Goal: Information Seeking & Learning: Learn about a topic

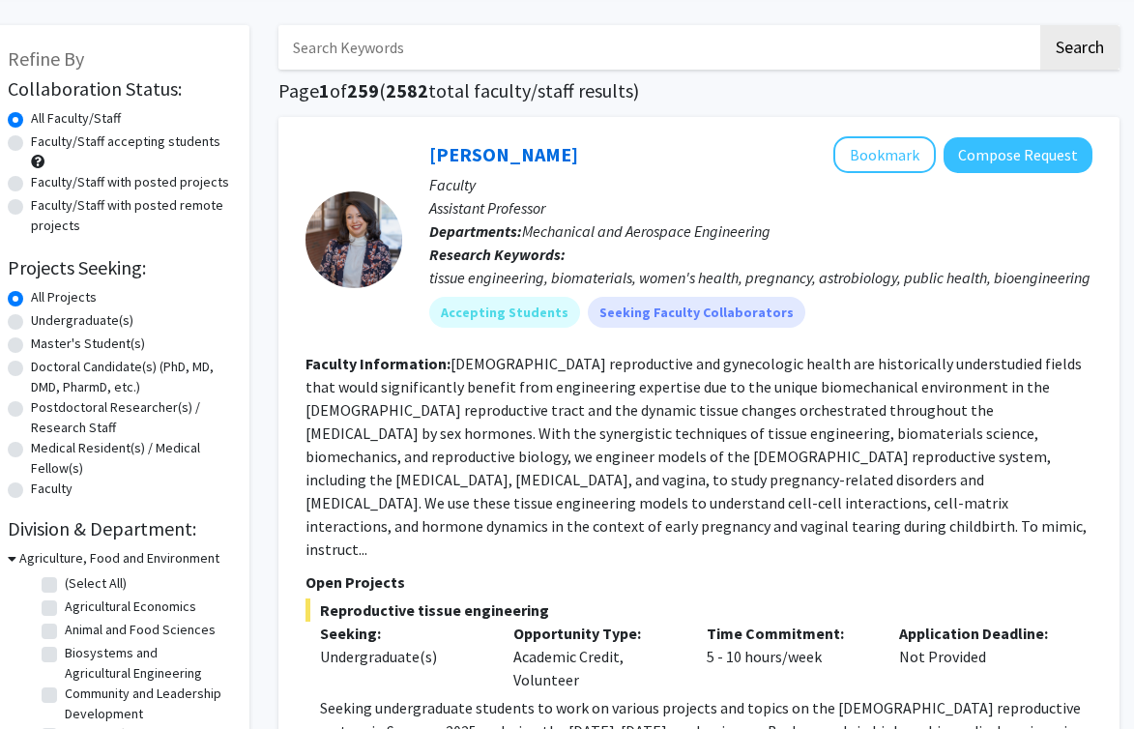
scroll to position [74, 26]
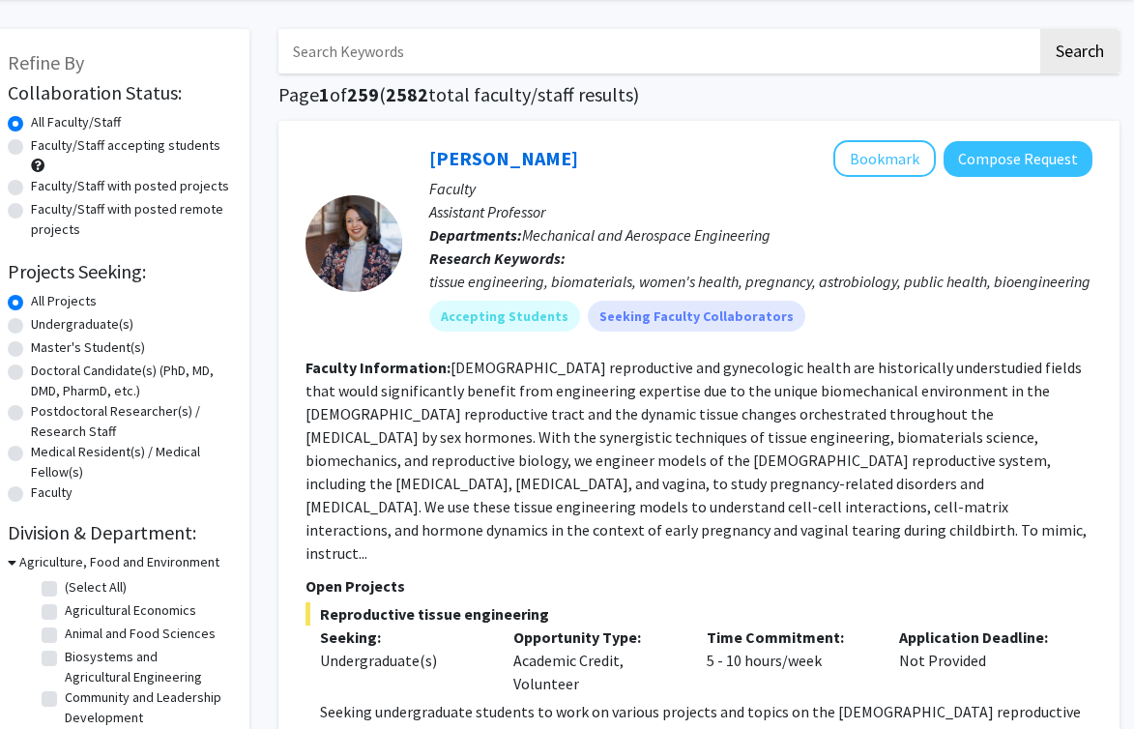
click at [529, 32] on input "Search Keywords" at bounding box center [657, 51] width 759 height 44
click at [1040, 29] on button "Search" at bounding box center [1079, 51] width 79 height 44
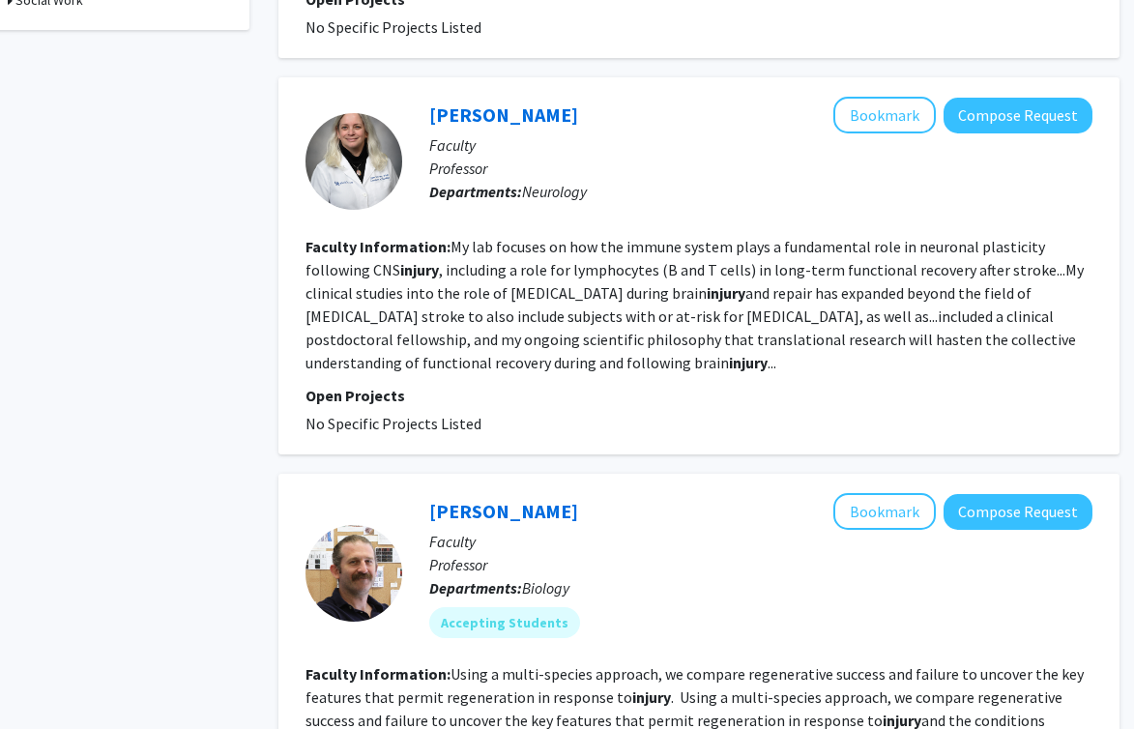
scroll to position [0, 26]
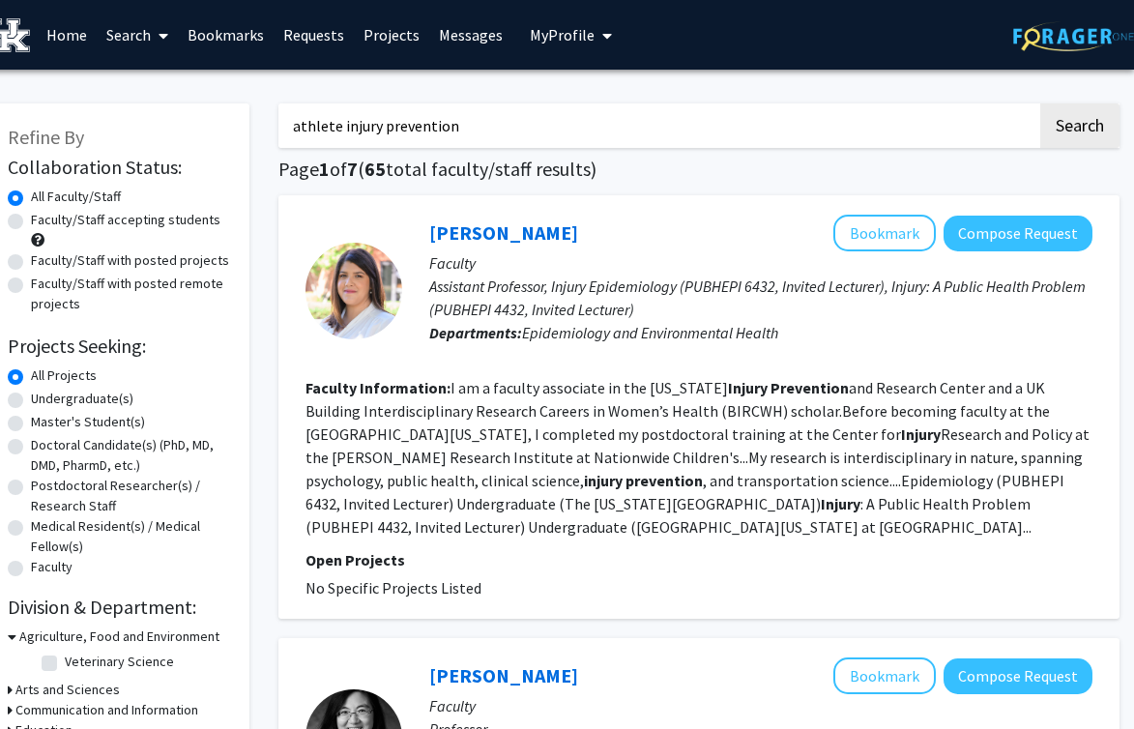
click at [372, 126] on input "athlete injury prevention" at bounding box center [657, 125] width 759 height 44
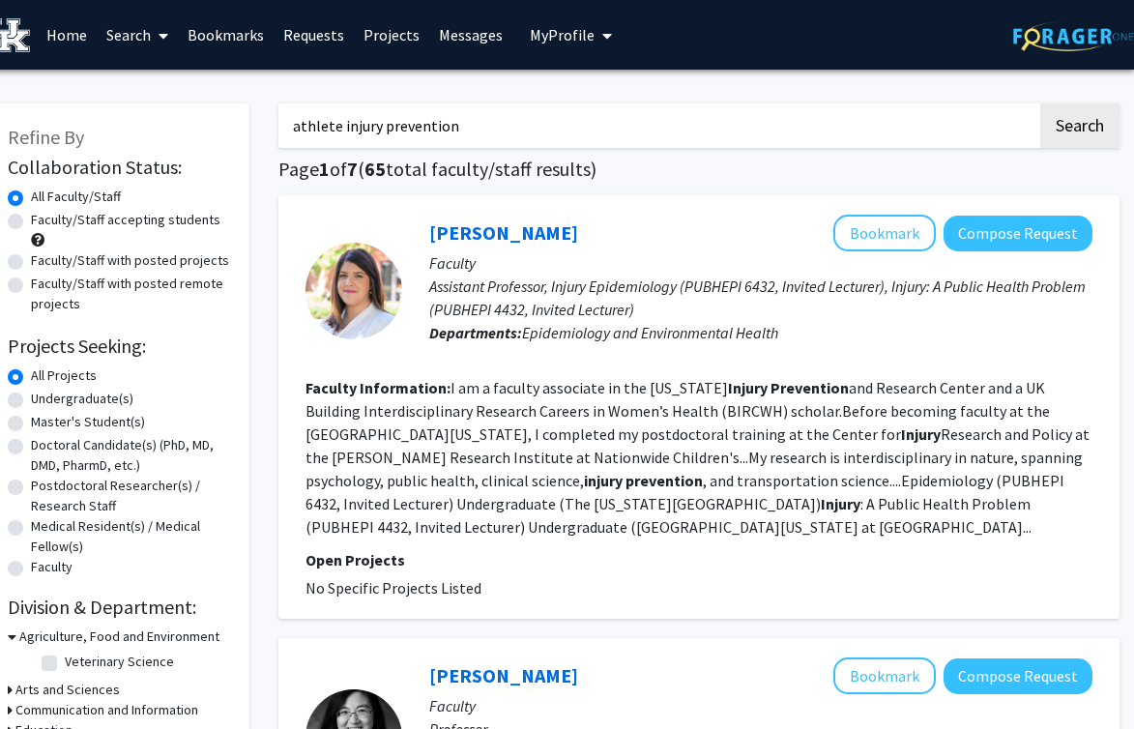
click at [372, 126] on input "athlete injury prevention" at bounding box center [657, 125] width 759 height 44
type input "muscular injury"
click at [1040, 103] on button "Search" at bounding box center [1079, 125] width 79 height 44
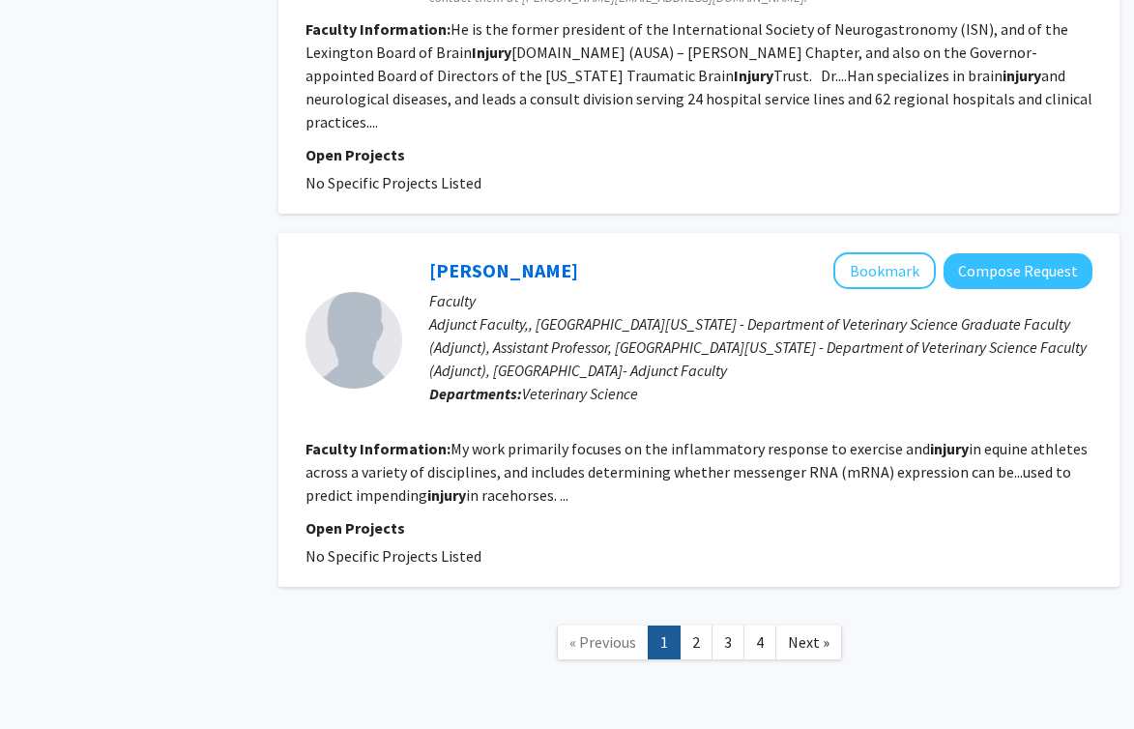
scroll to position [3517, 26]
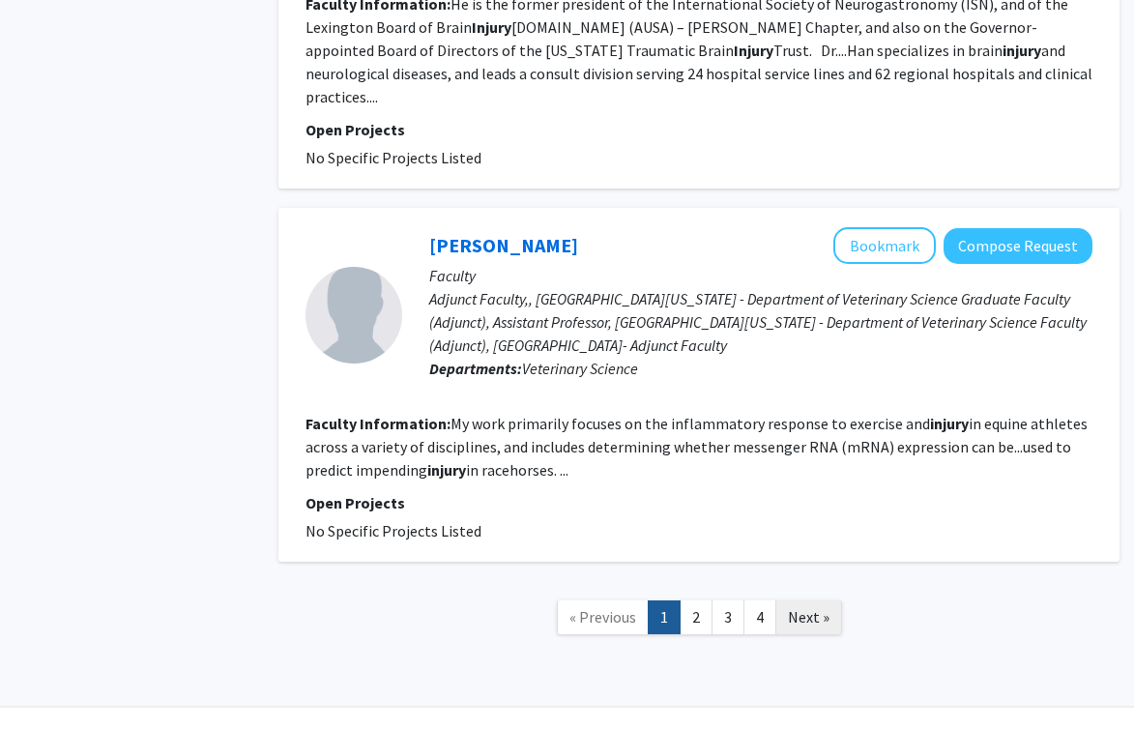
click at [818, 607] on span "Next »" at bounding box center [809, 616] width 42 height 19
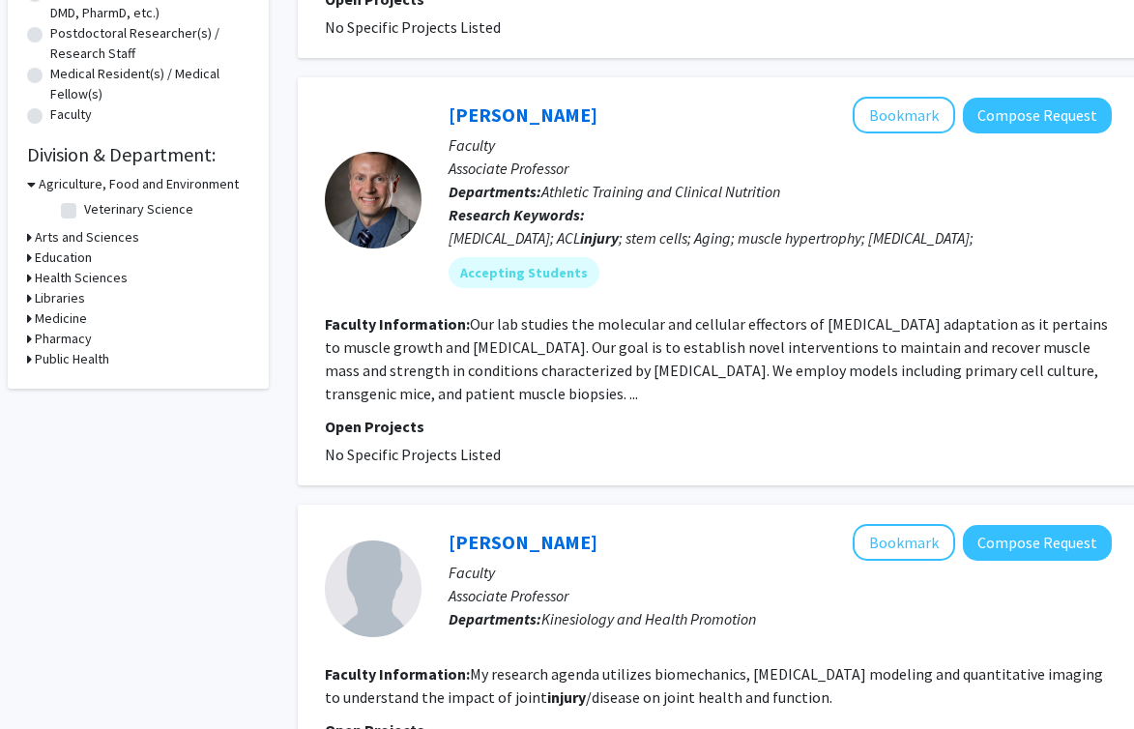
scroll to position [448, 7]
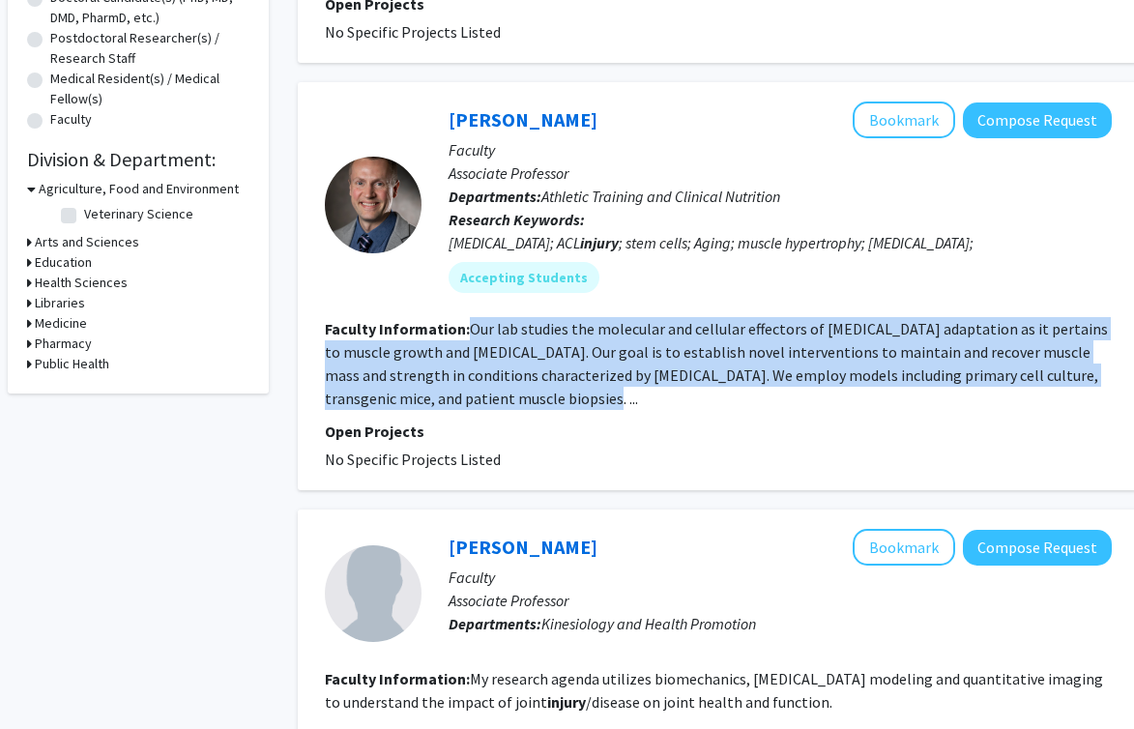
drag, startPoint x: 468, startPoint y: 327, endPoint x: 680, endPoint y: 401, distance: 225.3
click at [681, 402] on section "Faculty Information: Our lab studies the molecular and cellular effectors of [M…" at bounding box center [718, 363] width 787 height 93
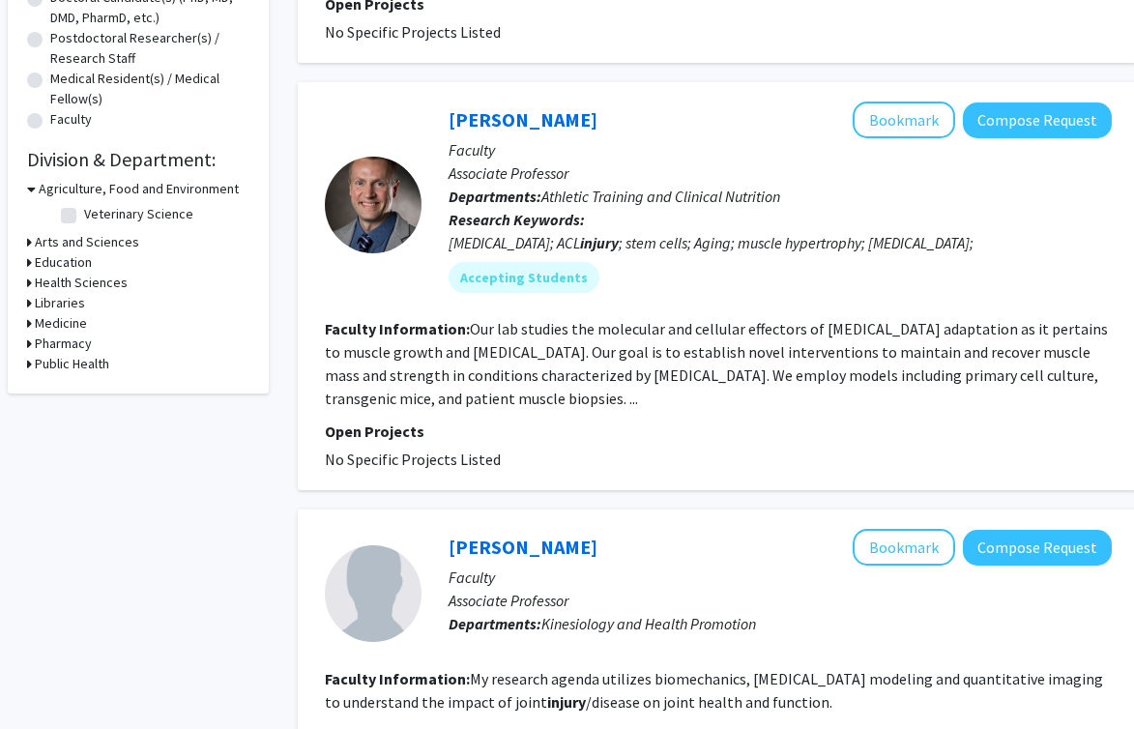
click at [696, 422] on p "Open Projects" at bounding box center [718, 430] width 787 height 23
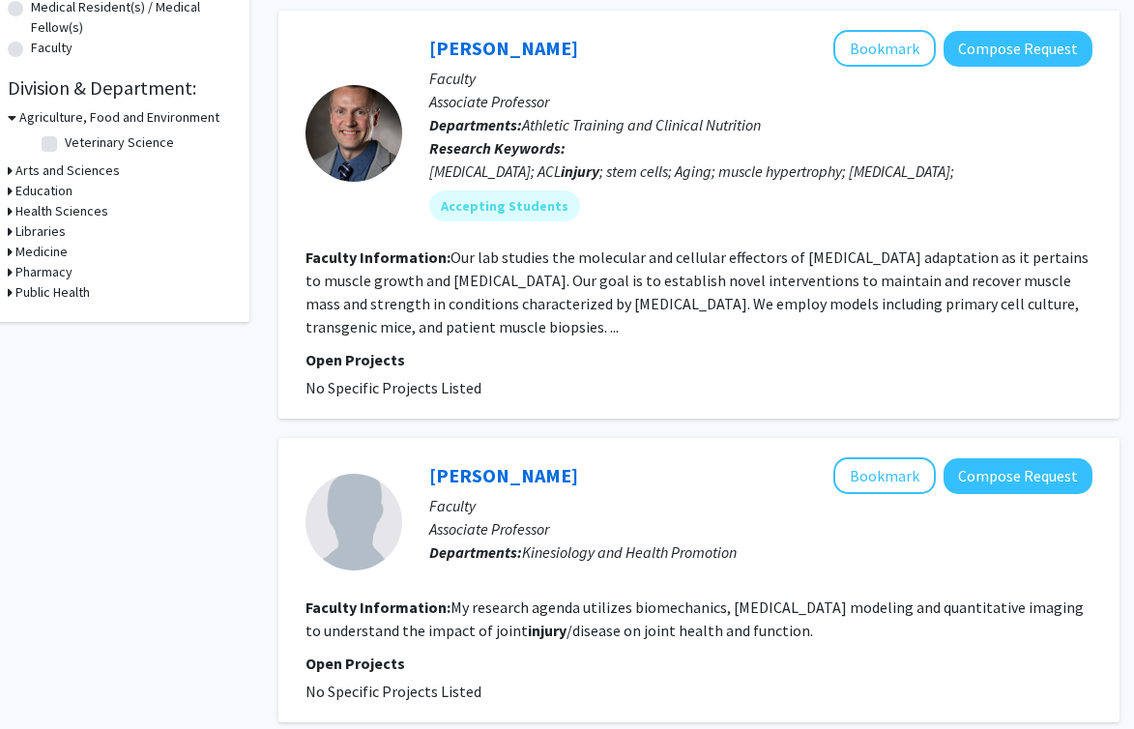
scroll to position [517, 26]
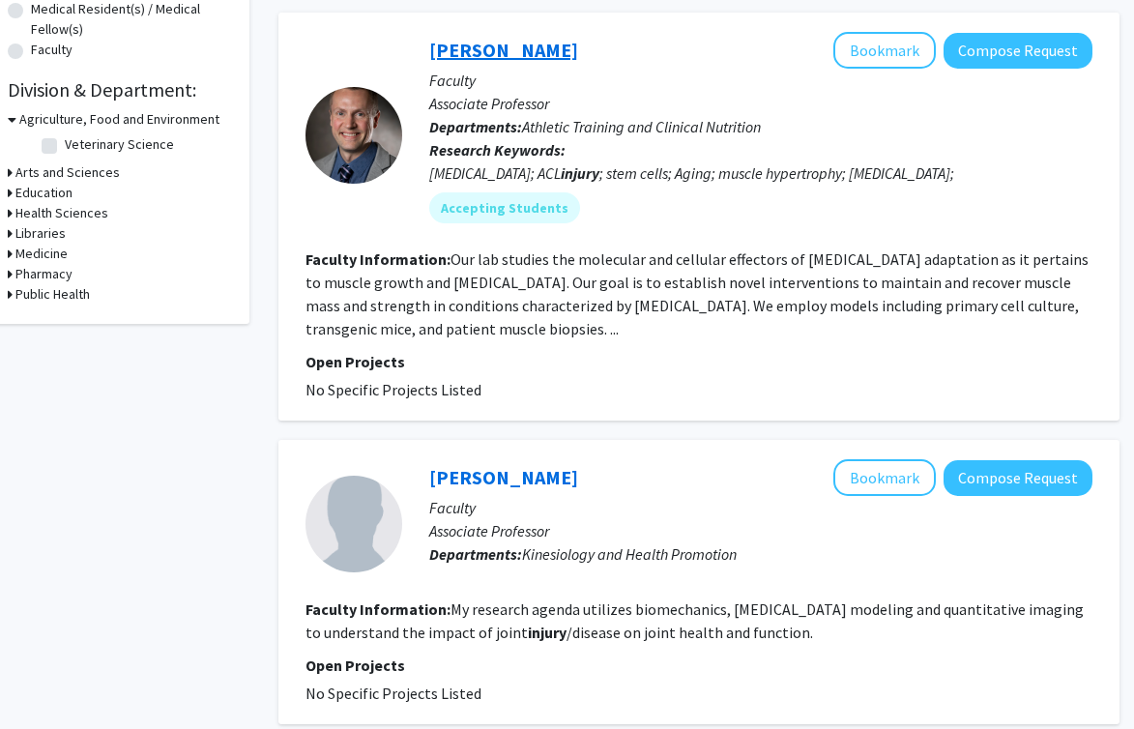
click at [525, 53] on link "[PERSON_NAME]" at bounding box center [503, 50] width 149 height 24
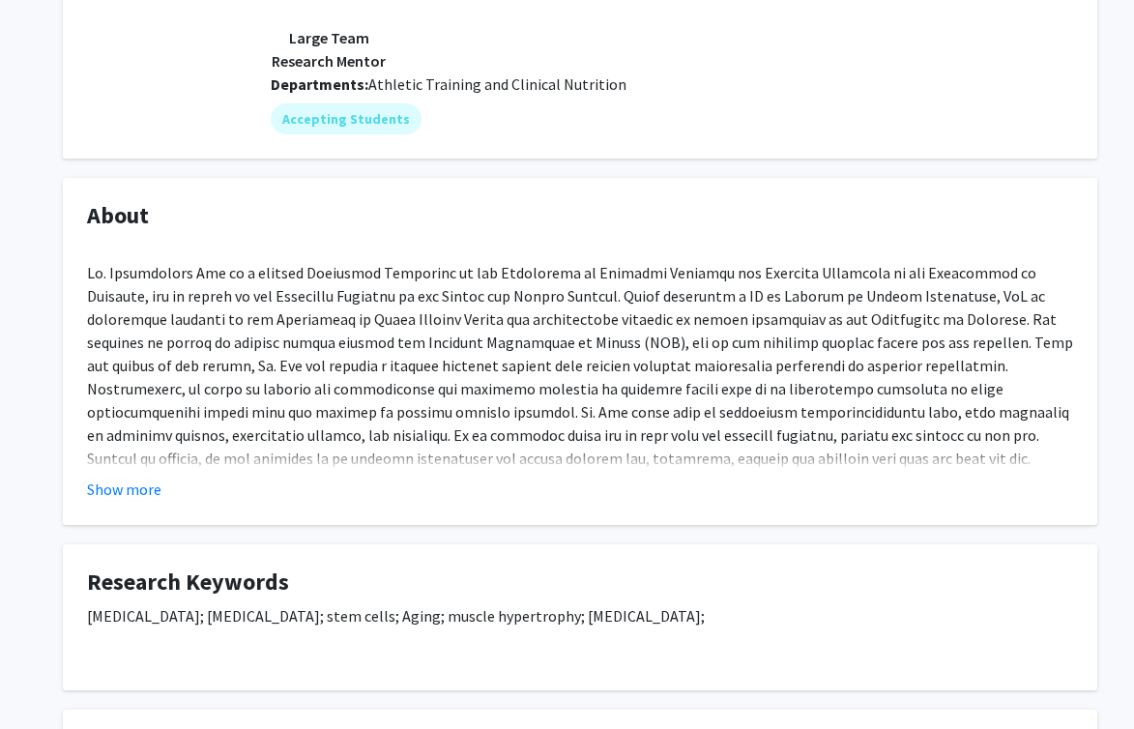
scroll to position [348, 0]
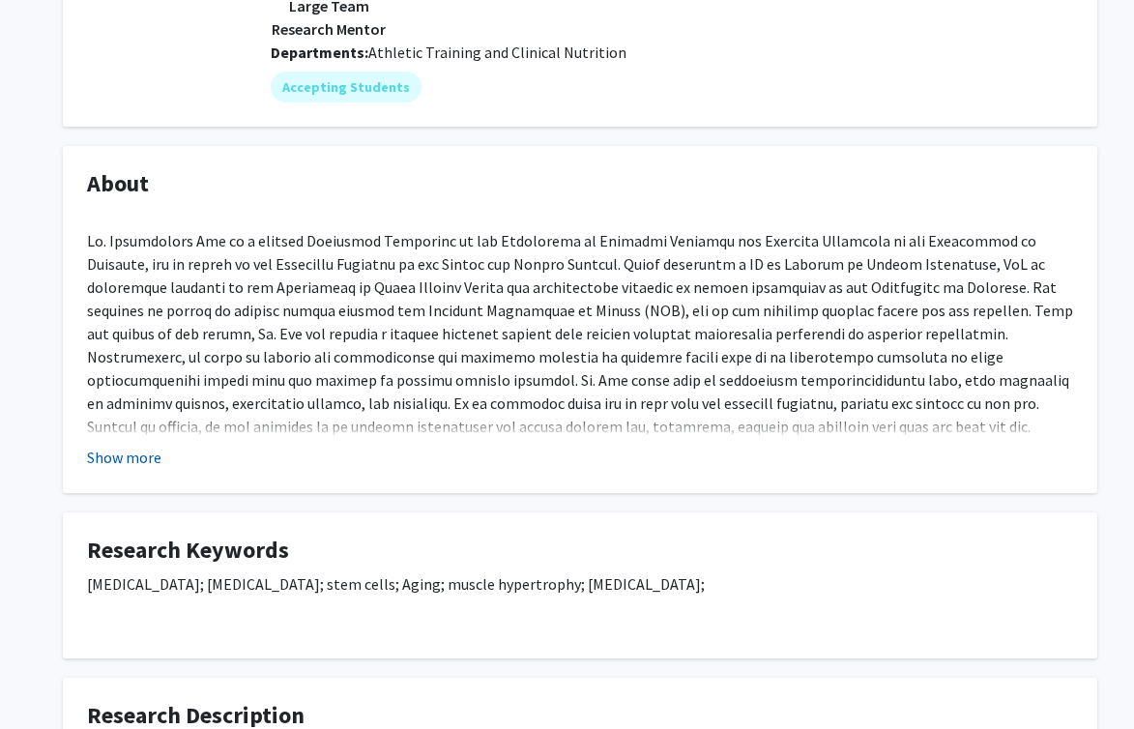
click at [134, 457] on button "Show more" at bounding box center [124, 457] width 74 height 23
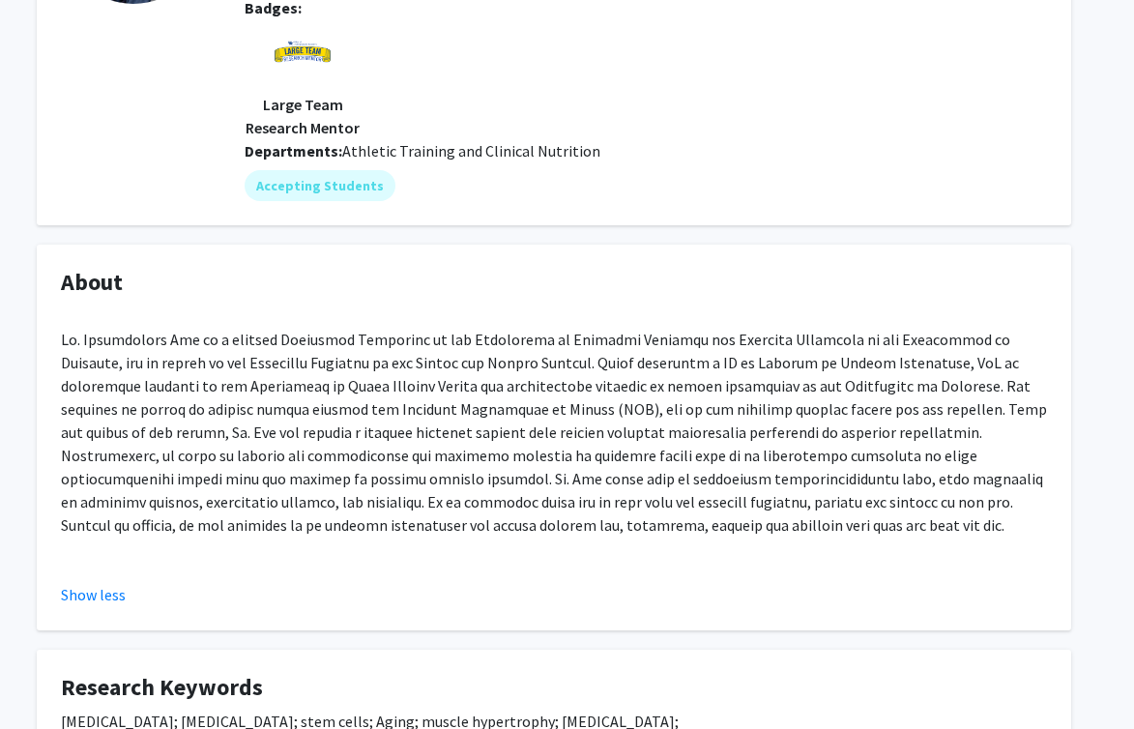
scroll to position [0, 26]
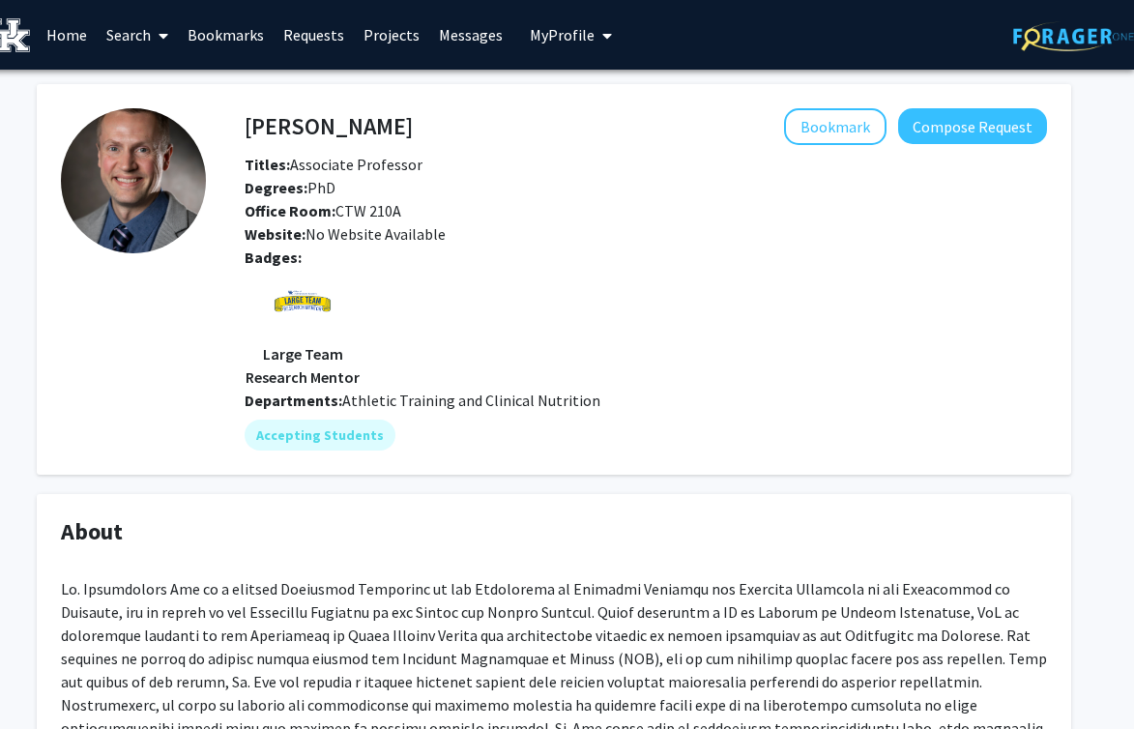
click at [137, 27] on link "Search" at bounding box center [137, 35] width 81 height 68
click at [189, 128] on span "Students" at bounding box center [156, 127] width 118 height 39
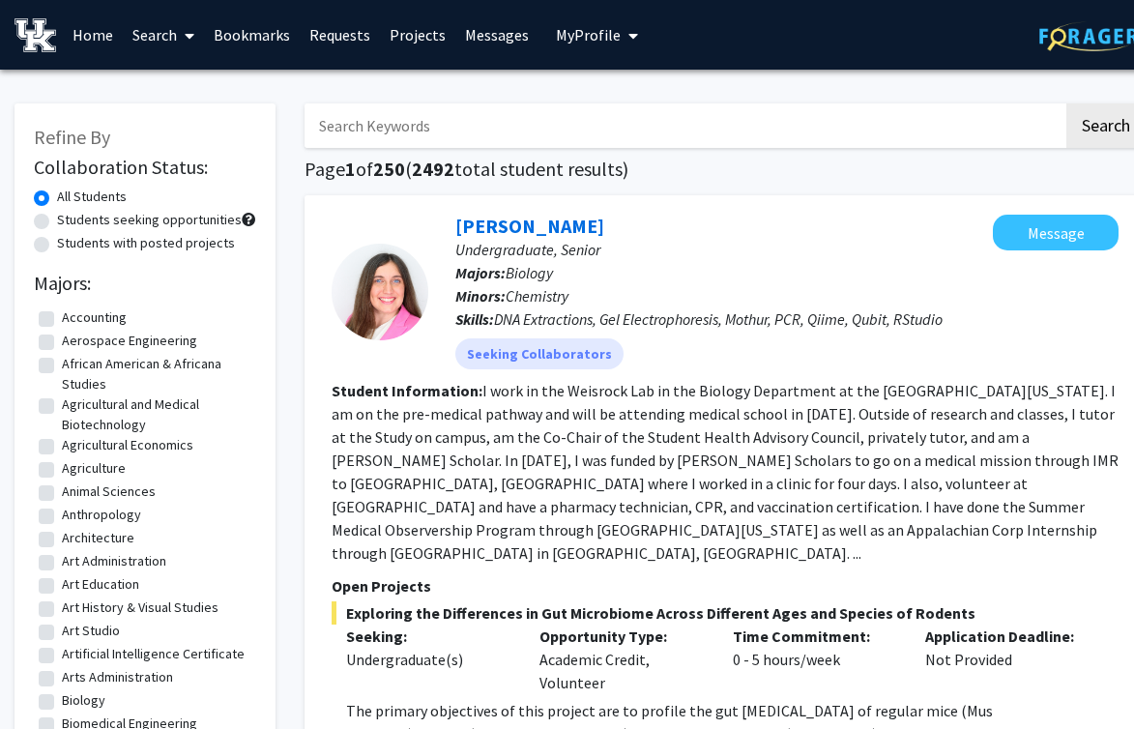
click at [538, 128] on input "Search Keywords" at bounding box center [683, 125] width 759 height 44
click at [1066, 103] on button "Search" at bounding box center [1105, 125] width 79 height 44
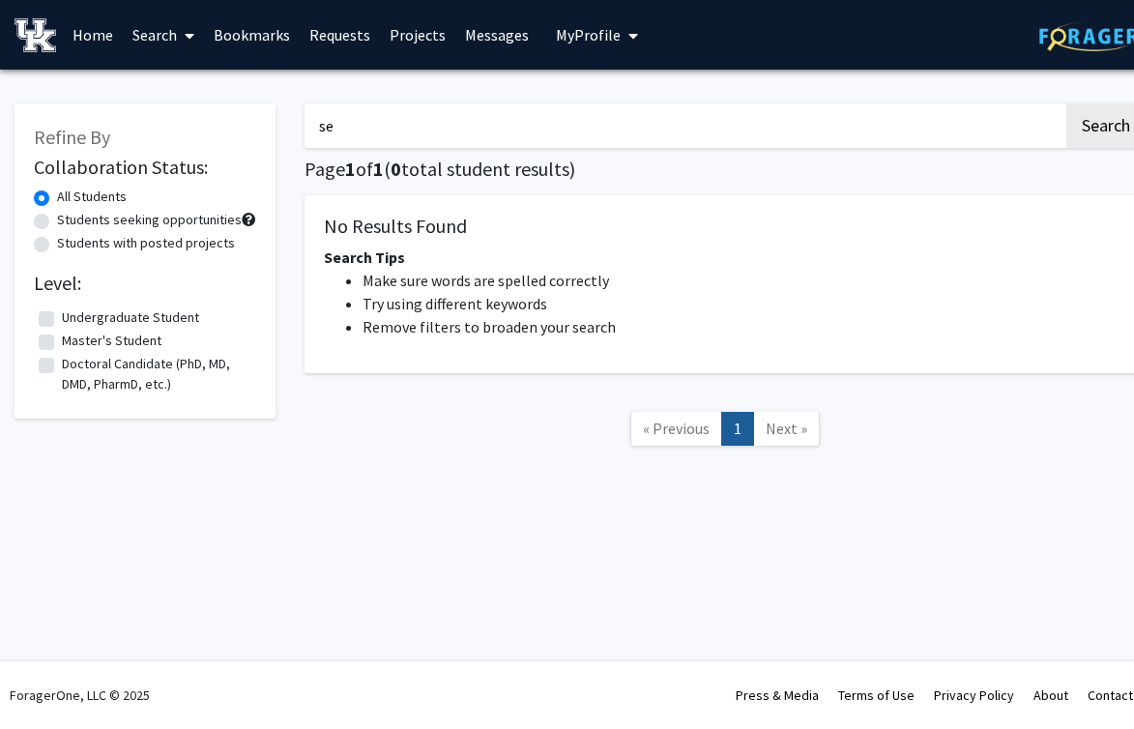
type input "s"
click at [1066, 103] on button "Search" at bounding box center [1105, 125] width 79 height 44
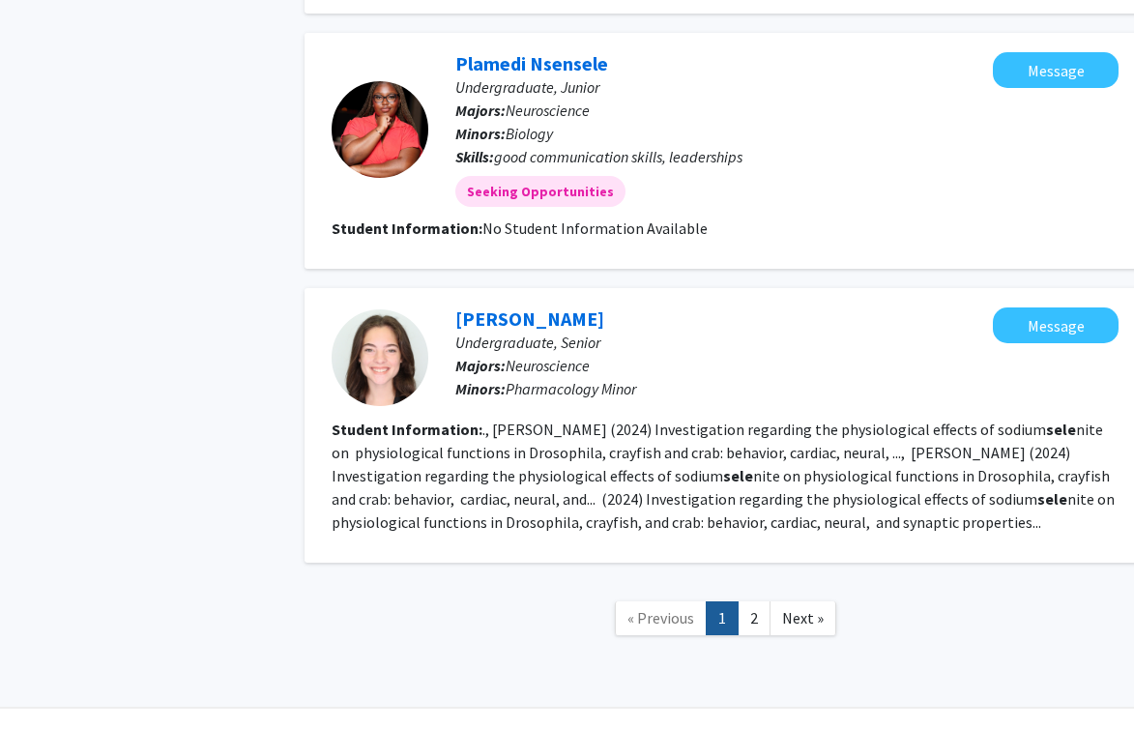
scroll to position [2294, 0]
click at [755, 600] on link "2" at bounding box center [753, 617] width 33 height 34
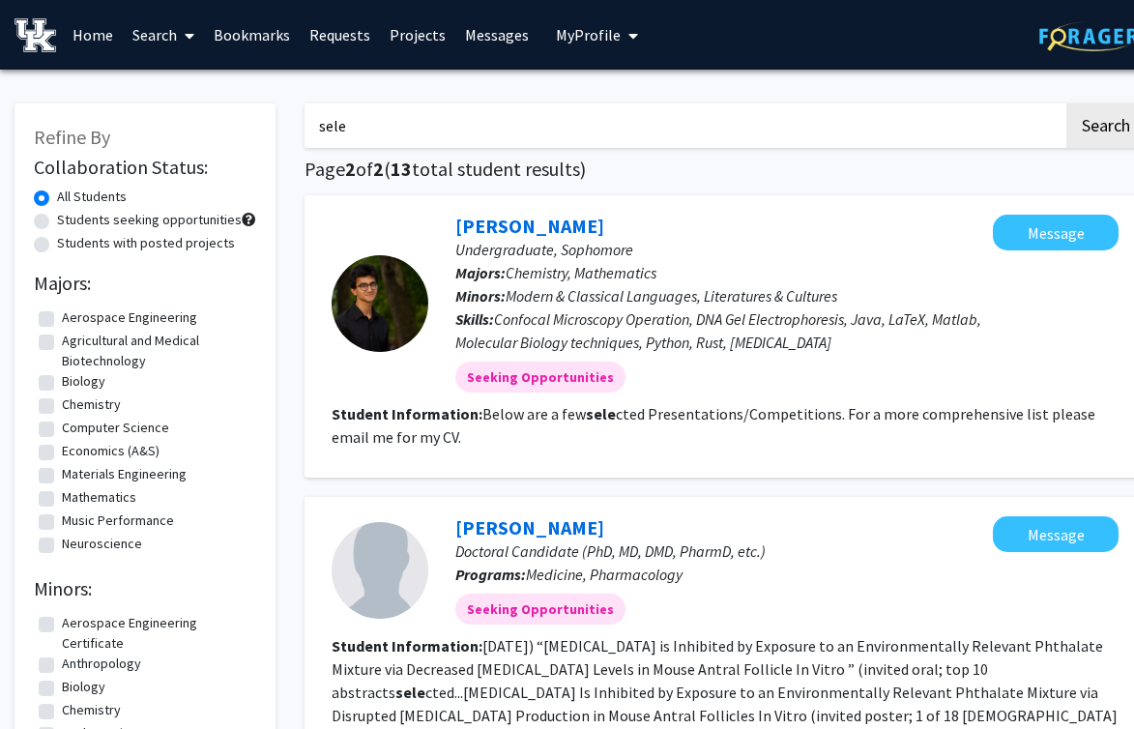
click at [581, 131] on input "sele" at bounding box center [683, 125] width 759 height 44
click at [1066, 103] on button "Search" at bounding box center [1105, 125] width 79 height 44
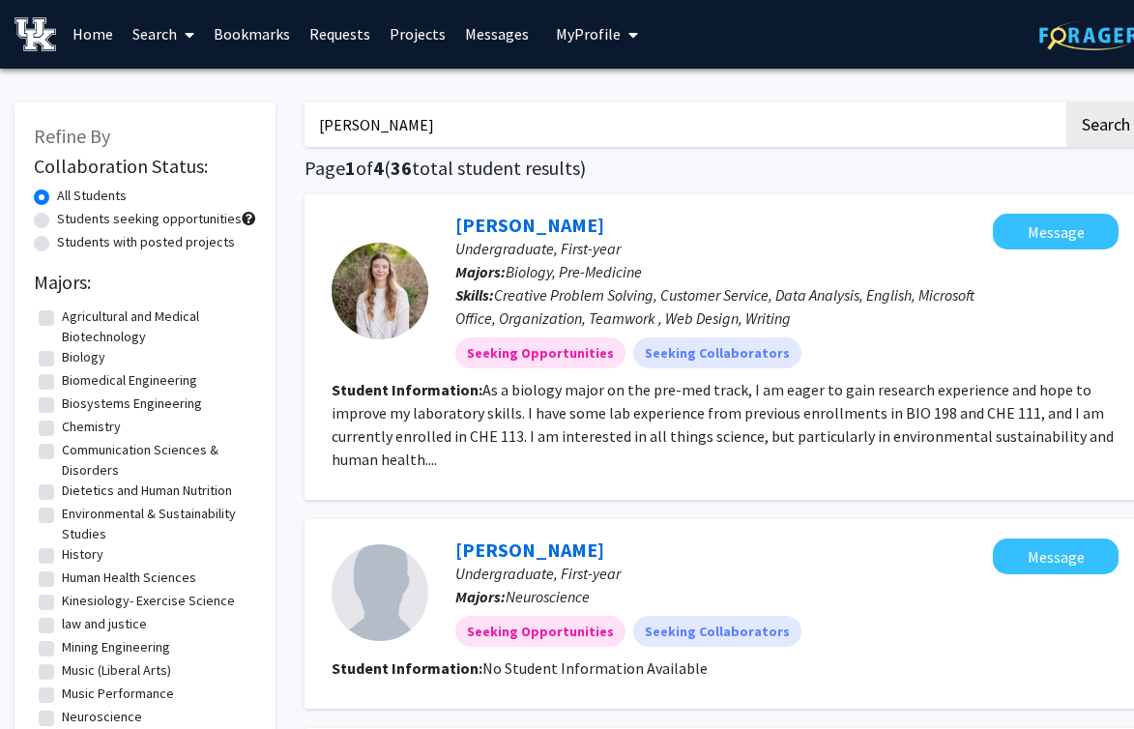
scroll to position [47, 0]
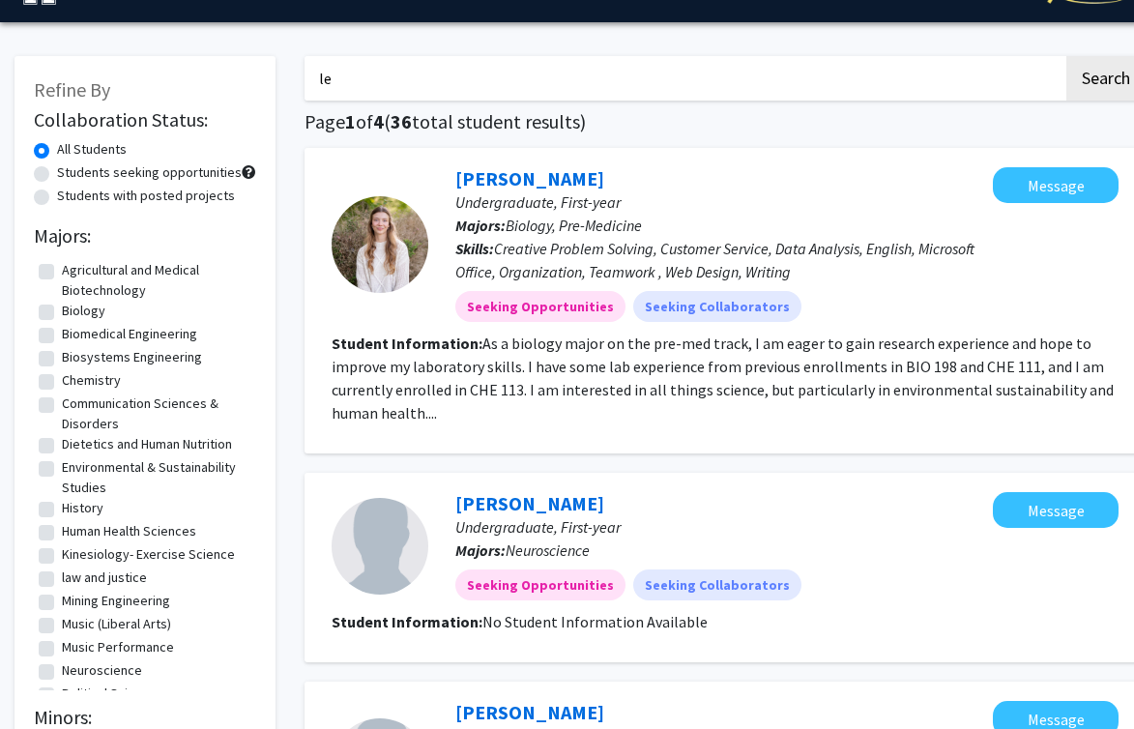
type input "l"
type input "[PERSON_NAME]"
click at [1066, 56] on button "Search" at bounding box center [1105, 78] width 79 height 44
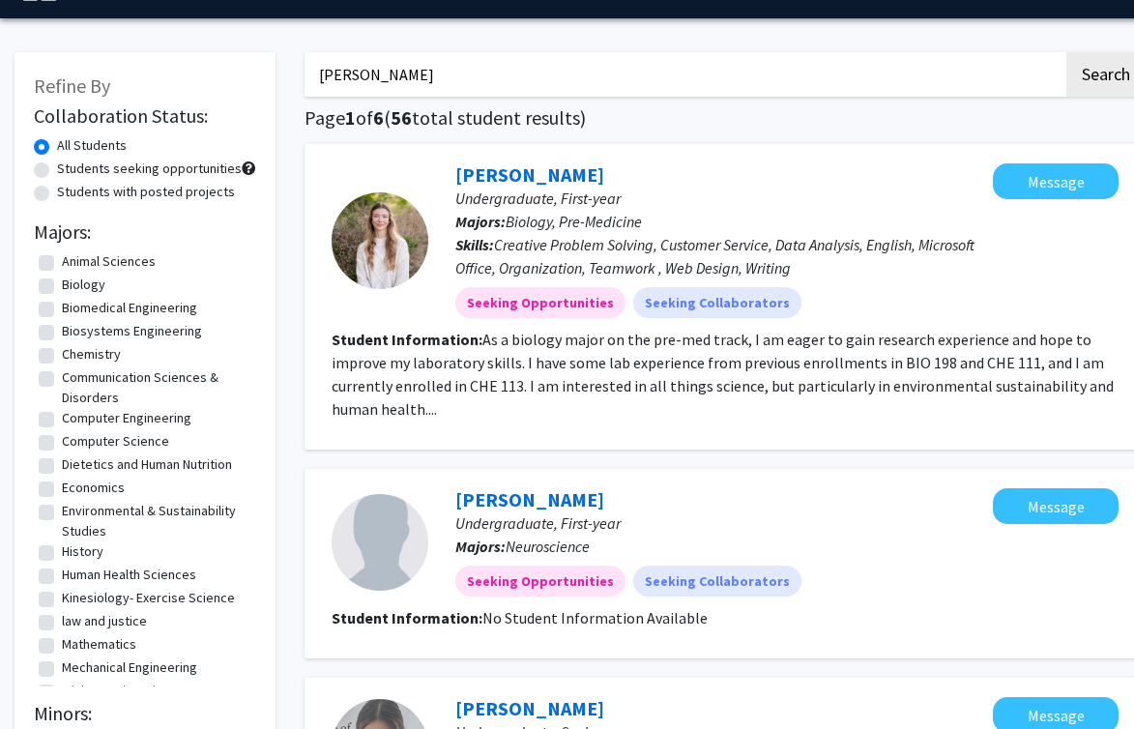
scroll to position [276, 0]
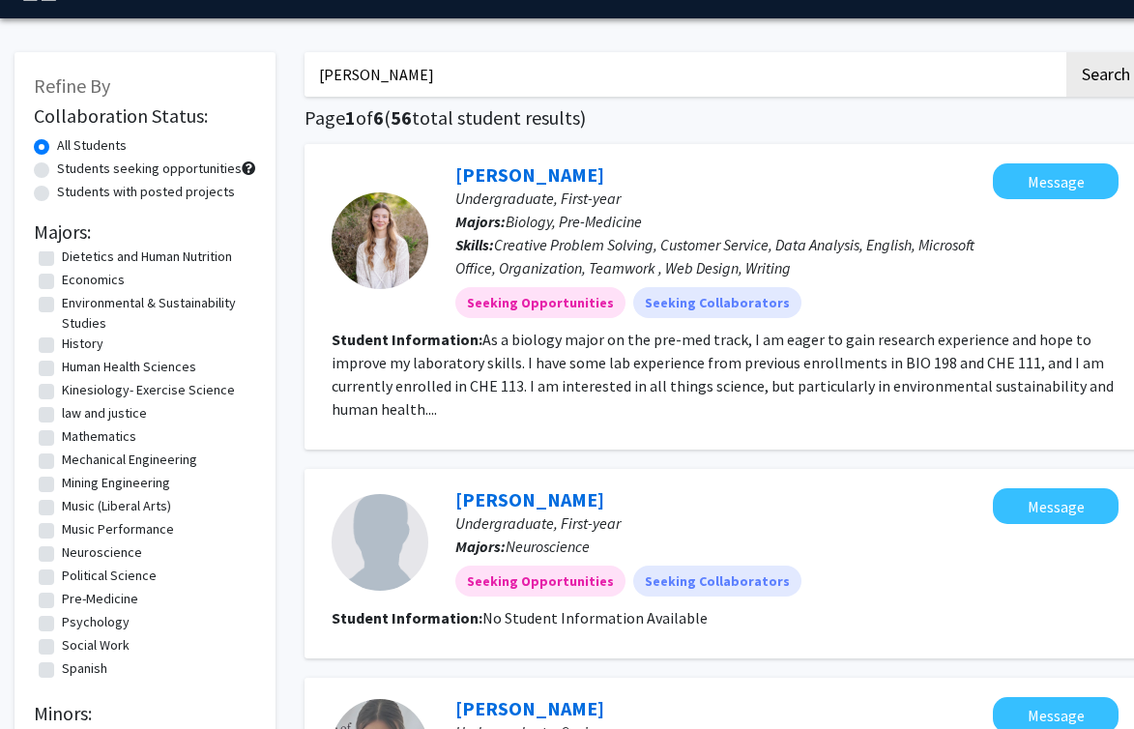
click at [112, 549] on label "Neuroscience" at bounding box center [102, 552] width 80 height 20
click at [74, 549] on input "Neuroscience" at bounding box center [68, 548] width 13 height 13
checkbox input "true"
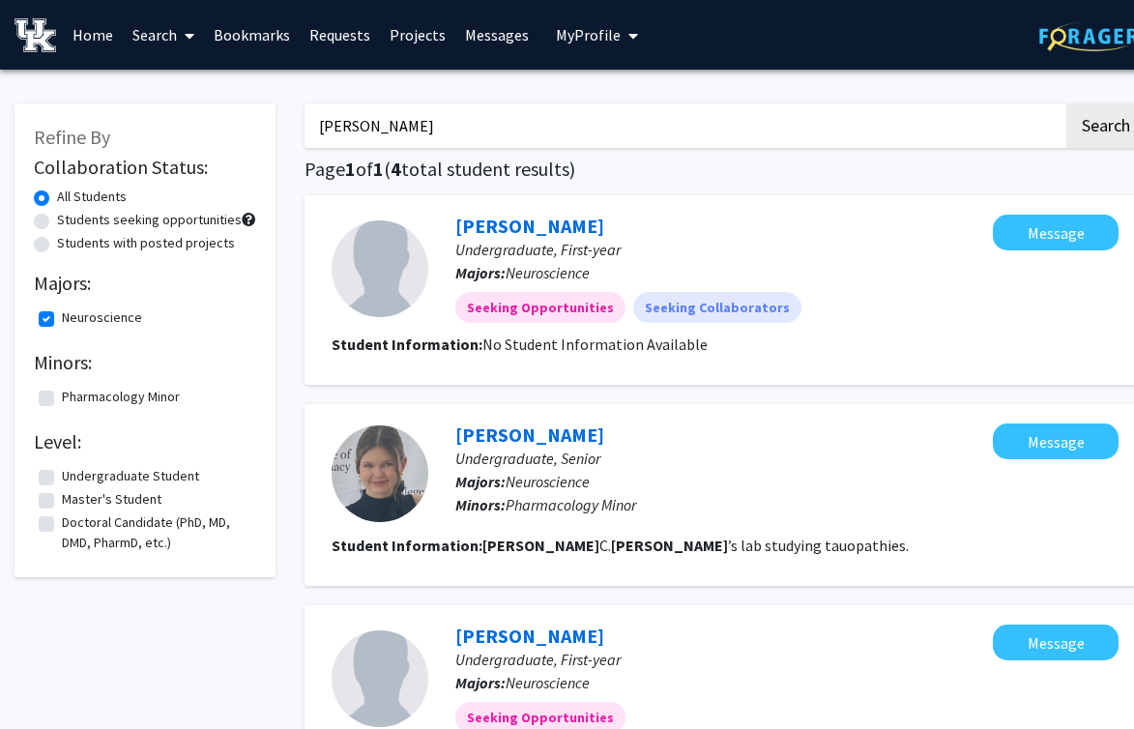
click at [764, 88] on div "[PERSON_NAME] Search Page 1 of 1 ( 4 total student results) [PERSON_NAME] Under…" at bounding box center [725, 599] width 870 height 1031
click at [764, 105] on input "[PERSON_NAME]" at bounding box center [683, 125] width 759 height 44
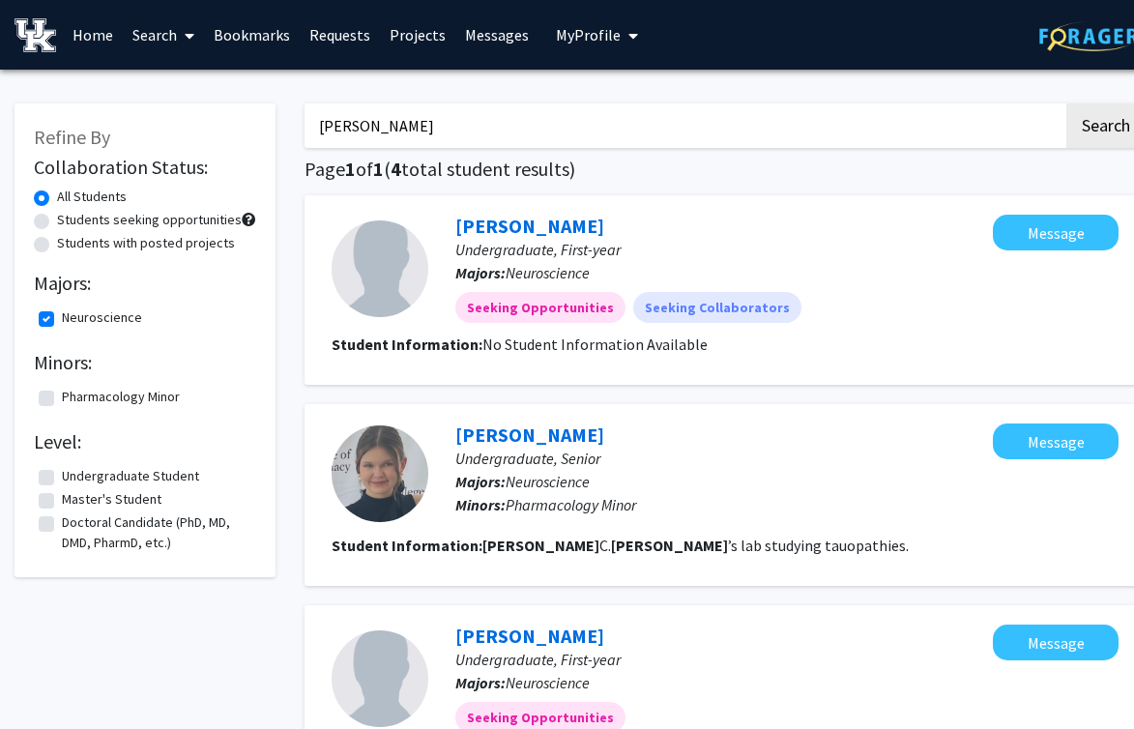
click at [764, 105] on input "[PERSON_NAME]" at bounding box center [683, 125] width 759 height 44
type input "[MEDICAL_DATA]"
click at [1066, 103] on button "Search" at bounding box center [1105, 125] width 79 height 44
checkbox input "false"
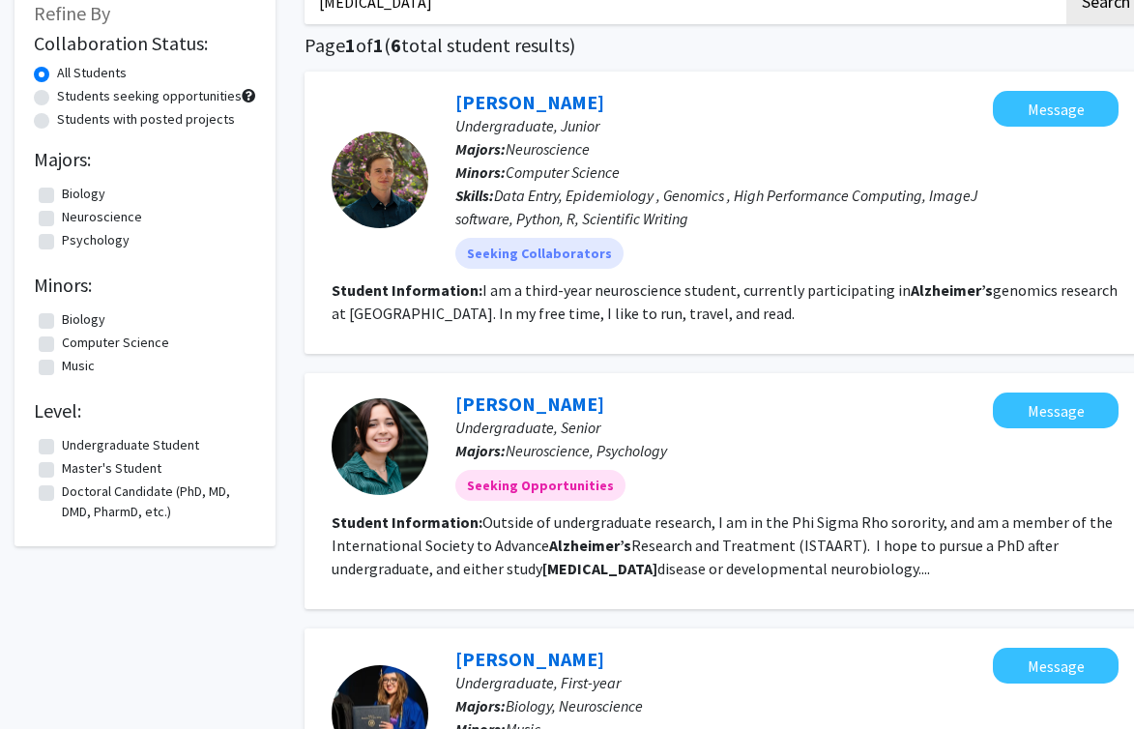
scroll to position [123, 0]
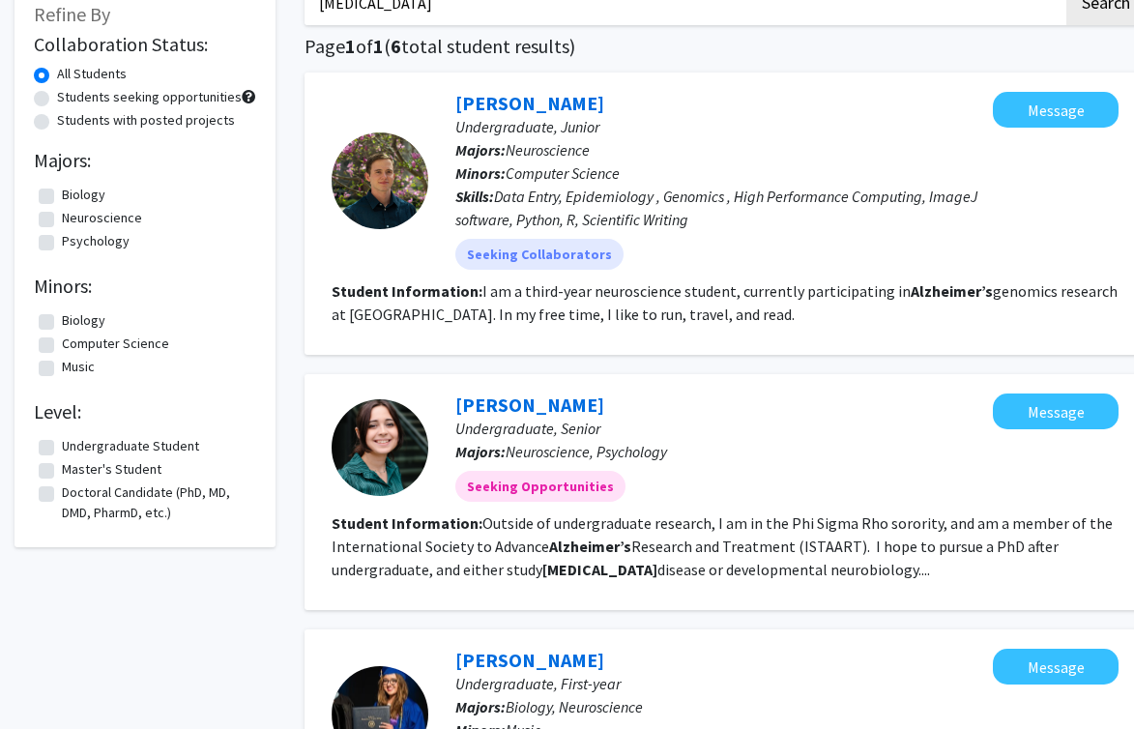
click at [132, 494] on label "Doctoral Candidate (PhD, MD, DMD, PharmD, etc.)" at bounding box center [156, 502] width 189 height 41
click at [74, 494] on input "Doctoral Candidate (PhD, MD, DMD, PharmD, etc.)" at bounding box center [68, 488] width 13 height 13
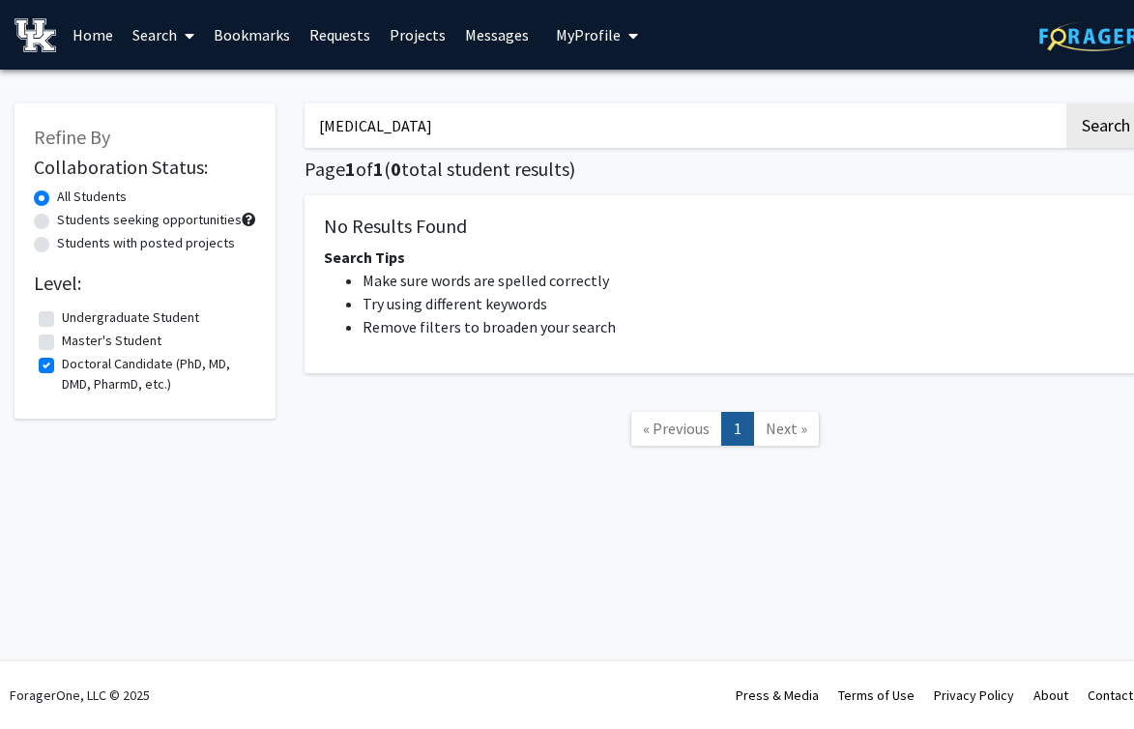
click at [142, 378] on label "Doctoral Candidate (PhD, MD, DMD, PharmD, etc.)" at bounding box center [156, 374] width 189 height 41
click at [74, 366] on input "Doctoral Candidate (PhD, MD, DMD, PharmD, etc.)" at bounding box center [68, 360] width 13 height 13
checkbox input "false"
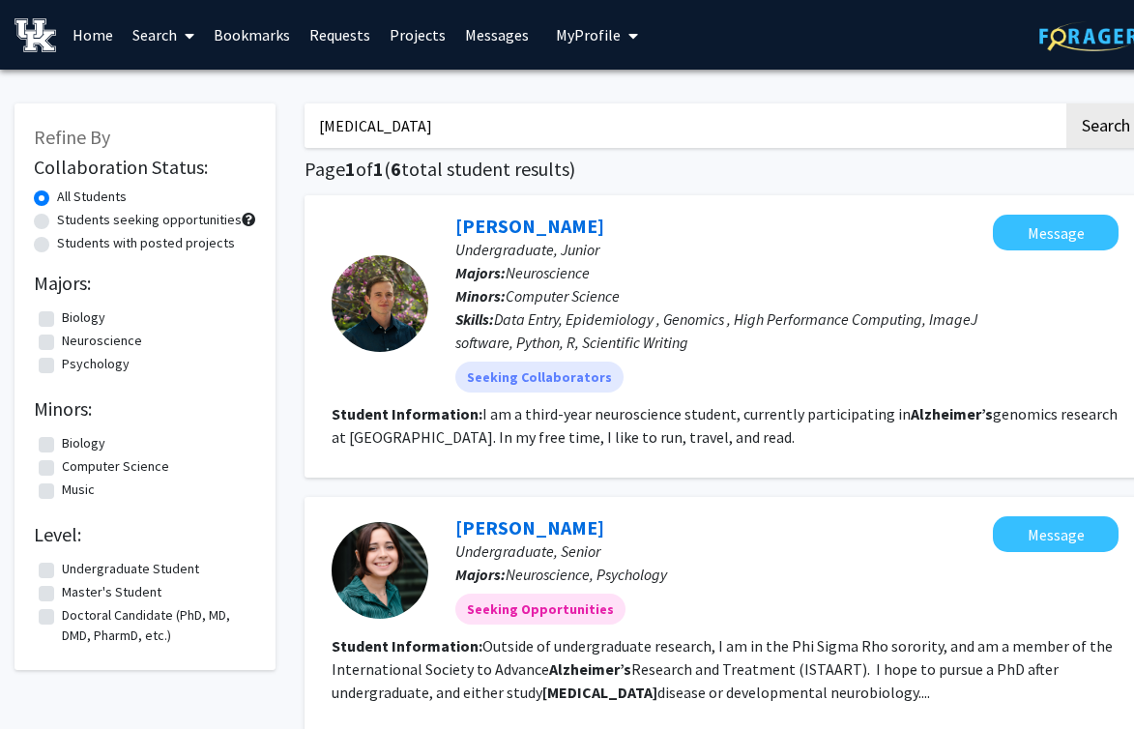
click at [157, 31] on link "Search" at bounding box center [163, 35] width 81 height 68
click at [186, 90] on span "Faculty/Staff" at bounding box center [194, 89] width 142 height 39
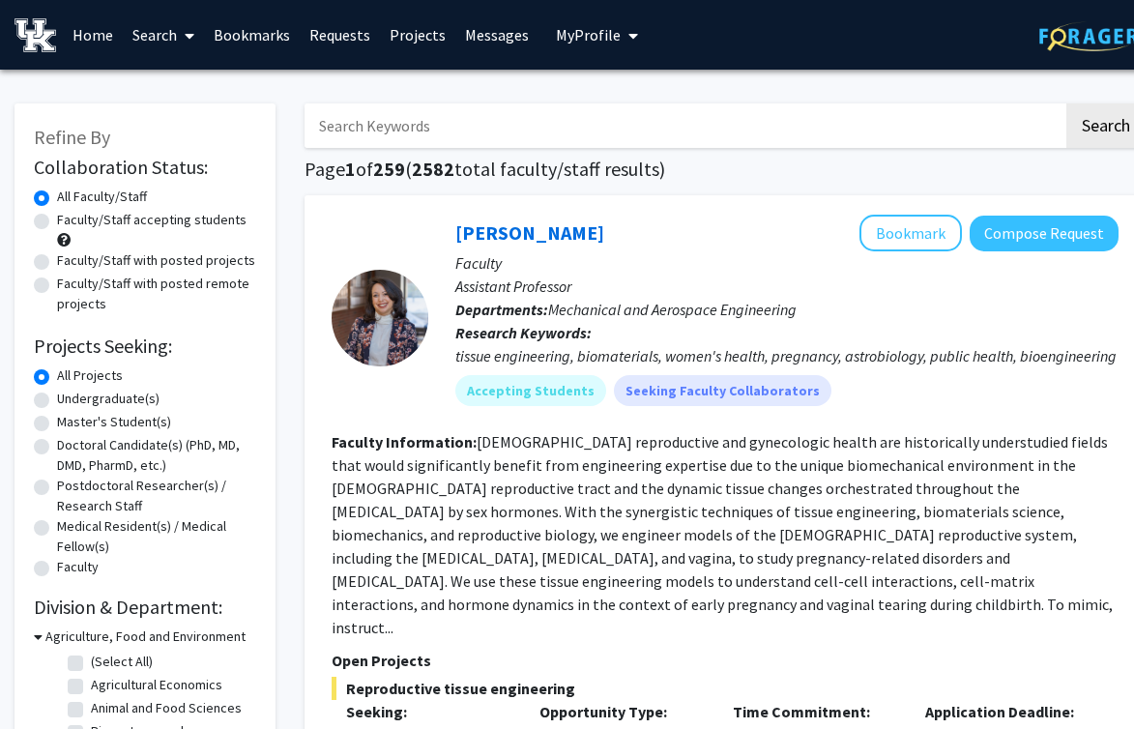
click at [472, 114] on input "Search Keywords" at bounding box center [683, 125] width 759 height 44
click at [1066, 103] on button "Search" at bounding box center [1105, 125] width 79 height 44
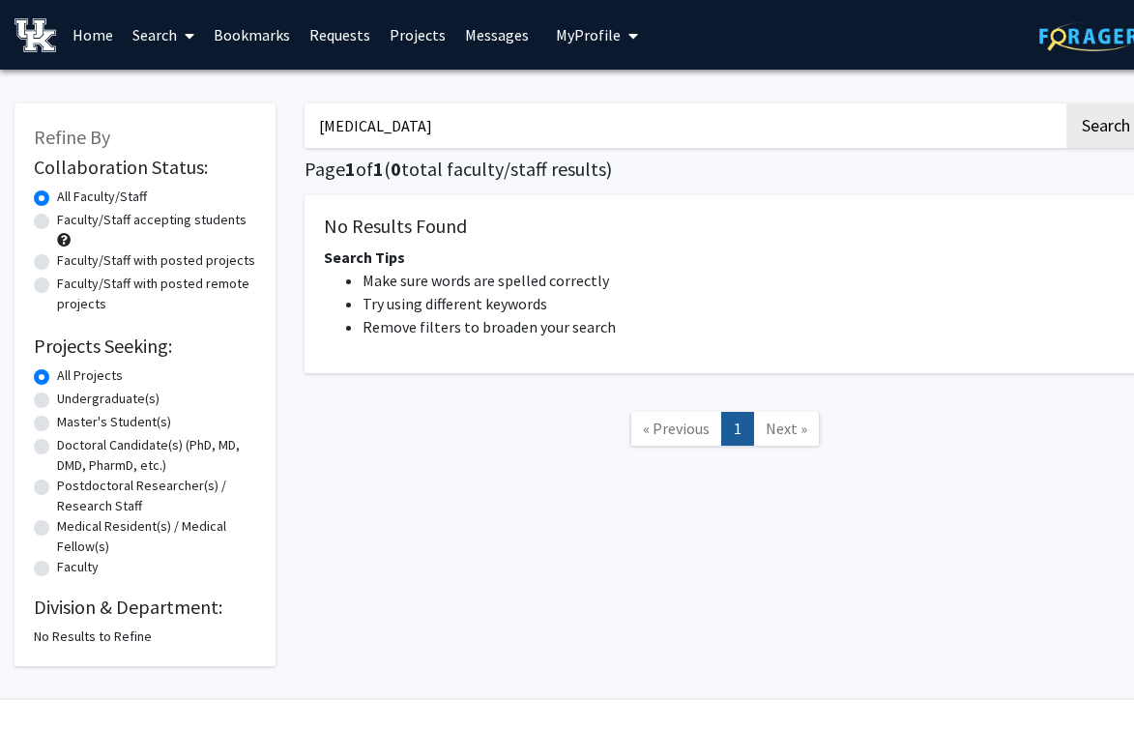
click at [1066, 103] on button "Search" at bounding box center [1105, 125] width 79 height 44
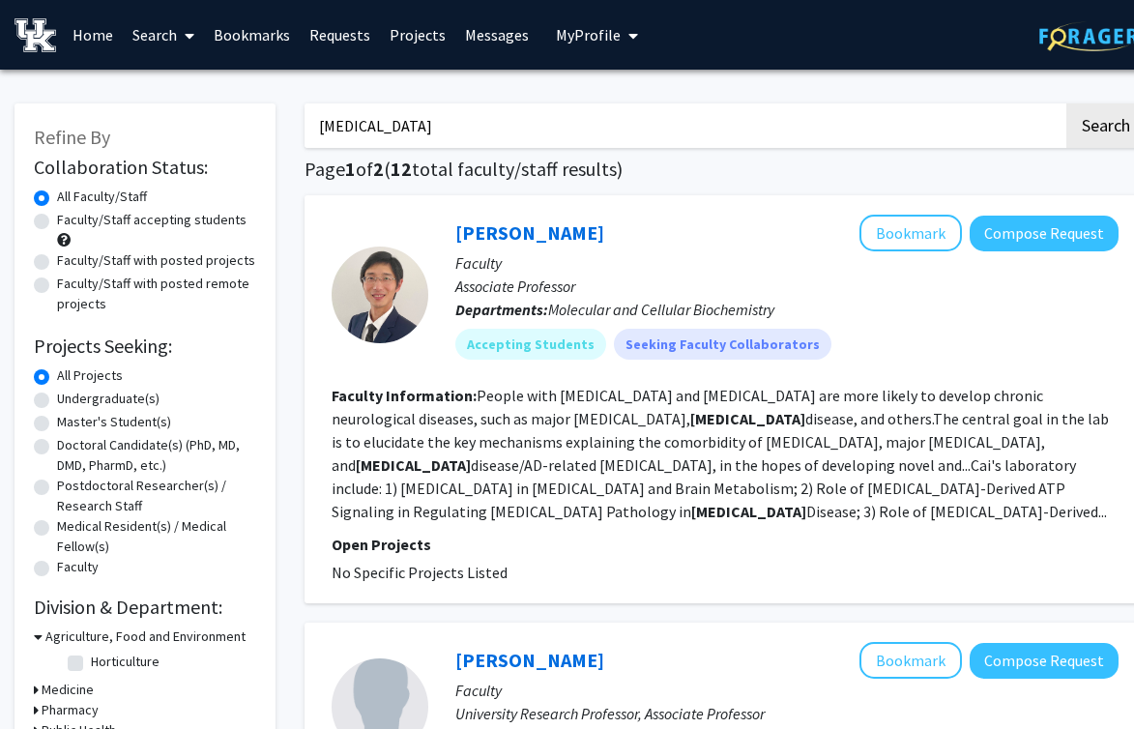
click at [510, 128] on input "[MEDICAL_DATA]" at bounding box center [683, 125] width 759 height 44
type input "[PERSON_NAME]"
click at [1066, 103] on button "Search" at bounding box center [1105, 125] width 79 height 44
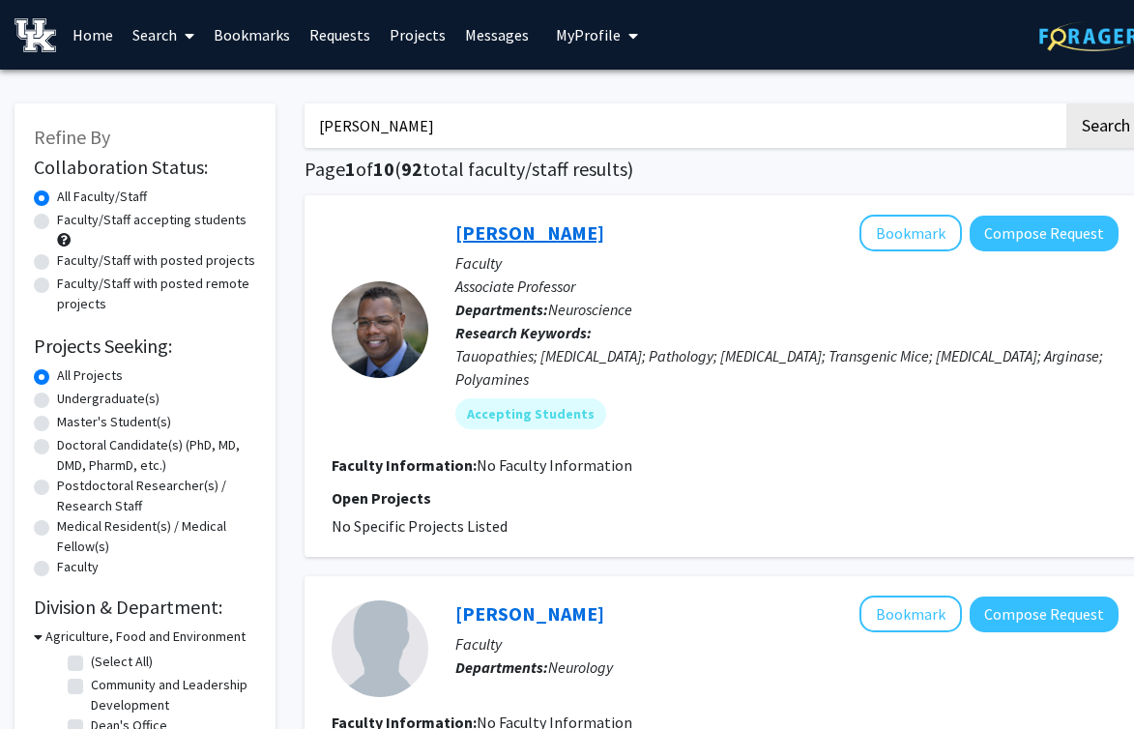
click at [500, 242] on link "[PERSON_NAME]" at bounding box center [529, 232] width 149 height 24
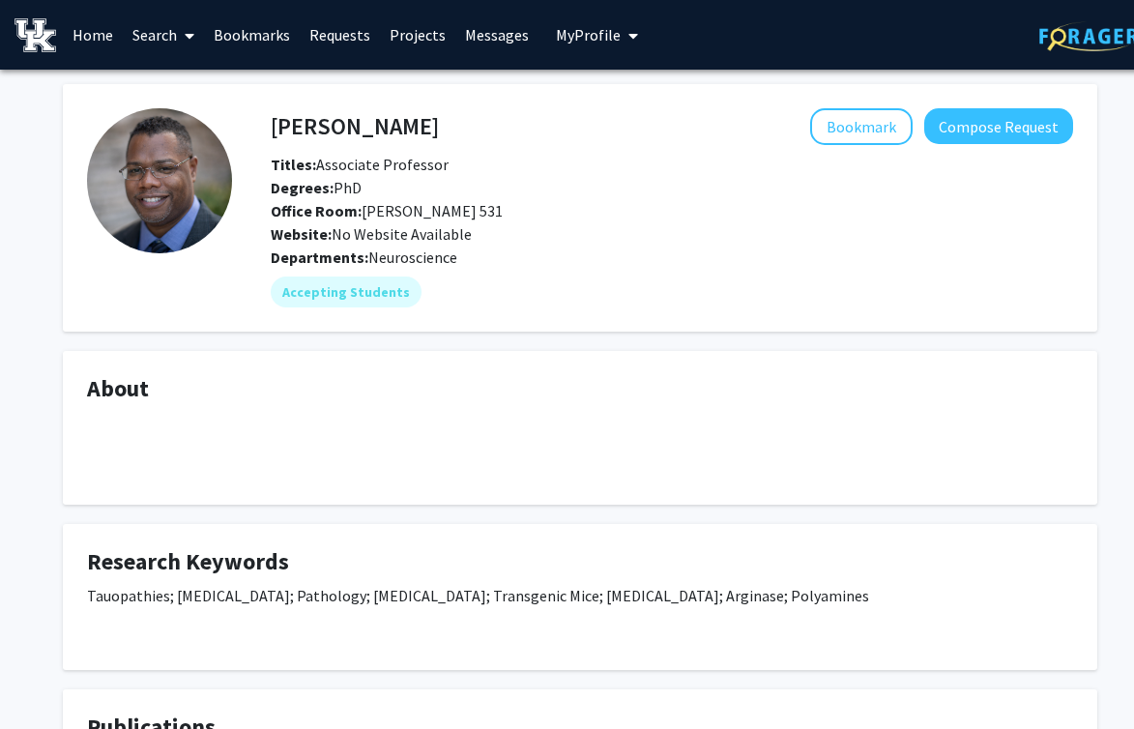
click at [181, 43] on span at bounding box center [185, 36] width 17 height 68
click at [208, 85] on span "Faculty/Staff" at bounding box center [194, 89] width 142 height 39
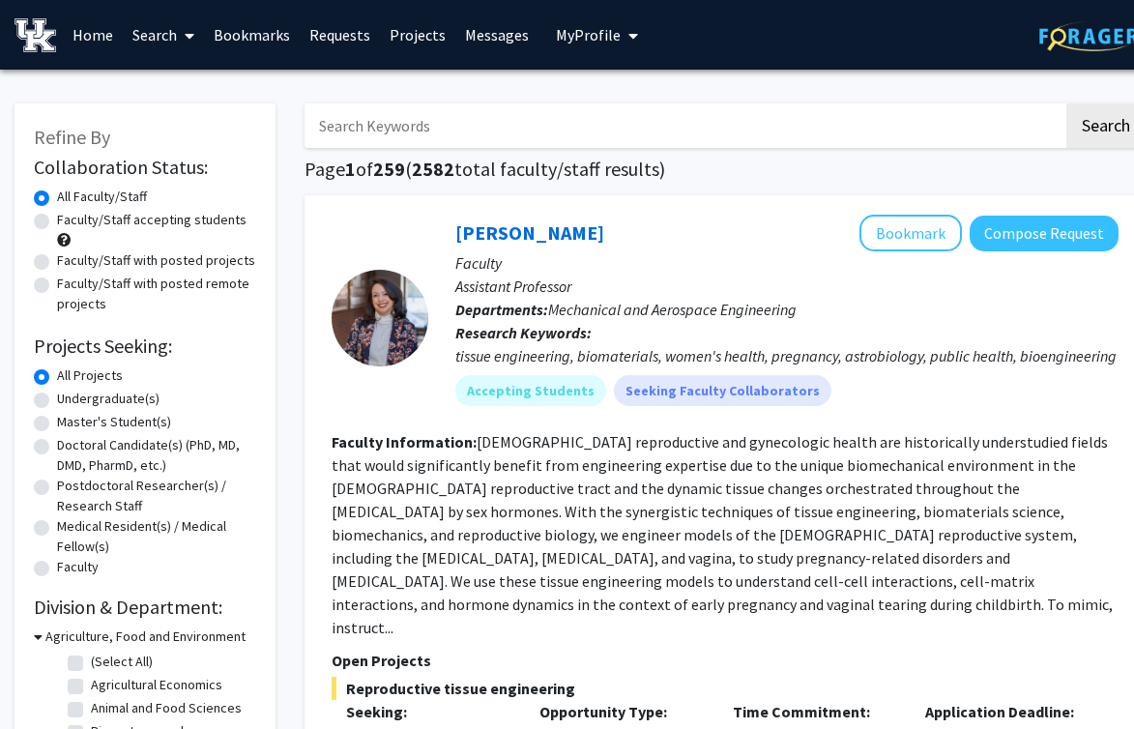
click at [537, 124] on input "Search Keywords" at bounding box center [683, 125] width 759 height 44
click at [1066, 103] on button "Search" at bounding box center [1105, 125] width 79 height 44
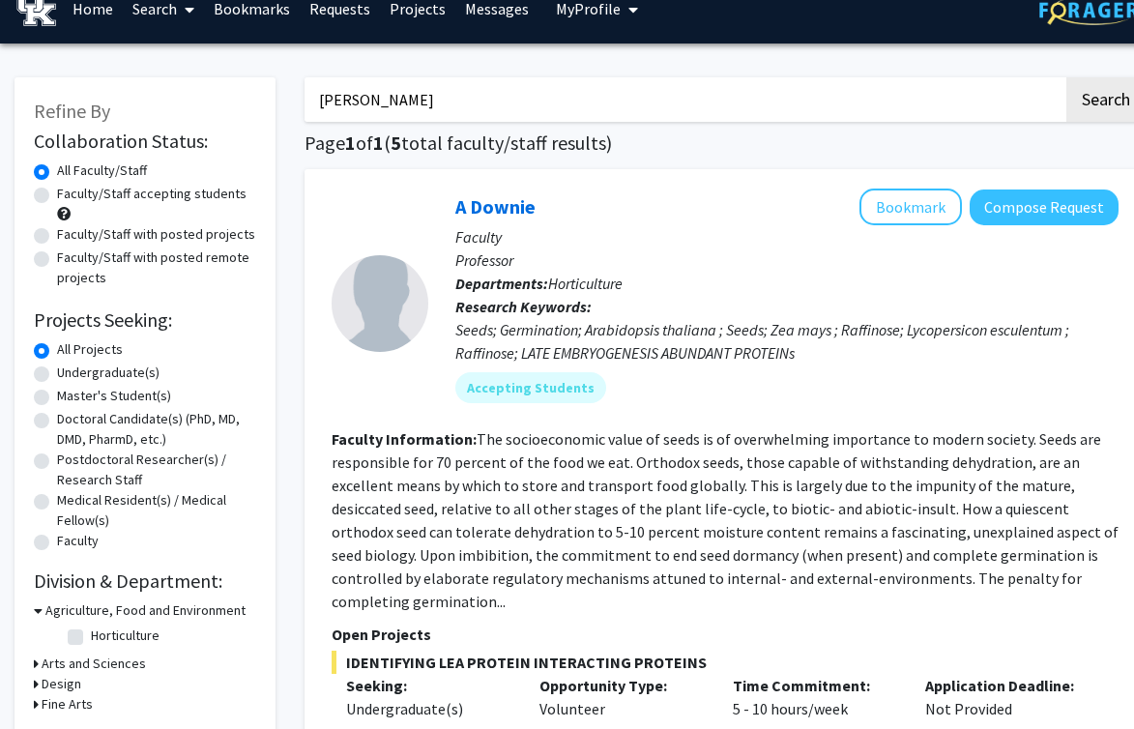
scroll to position [24, 0]
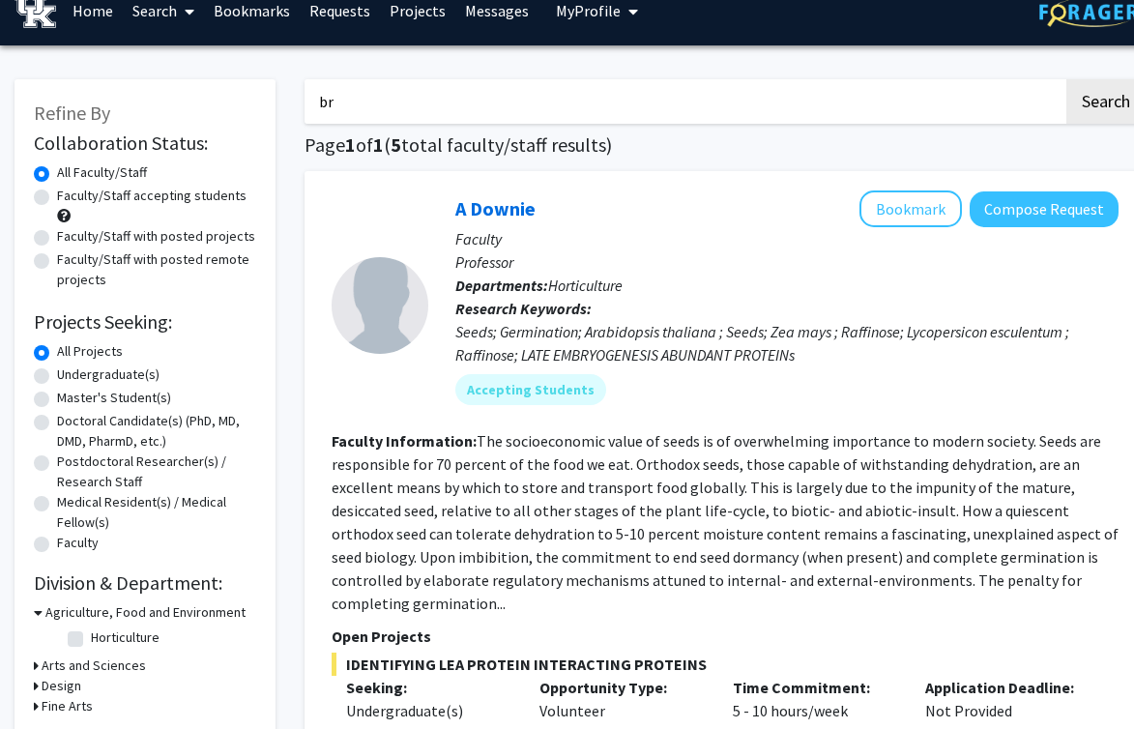
type input "b"
type input "s"
type input "[MEDICAL_DATA]"
click at [1066, 79] on button "Search" at bounding box center [1105, 101] width 79 height 44
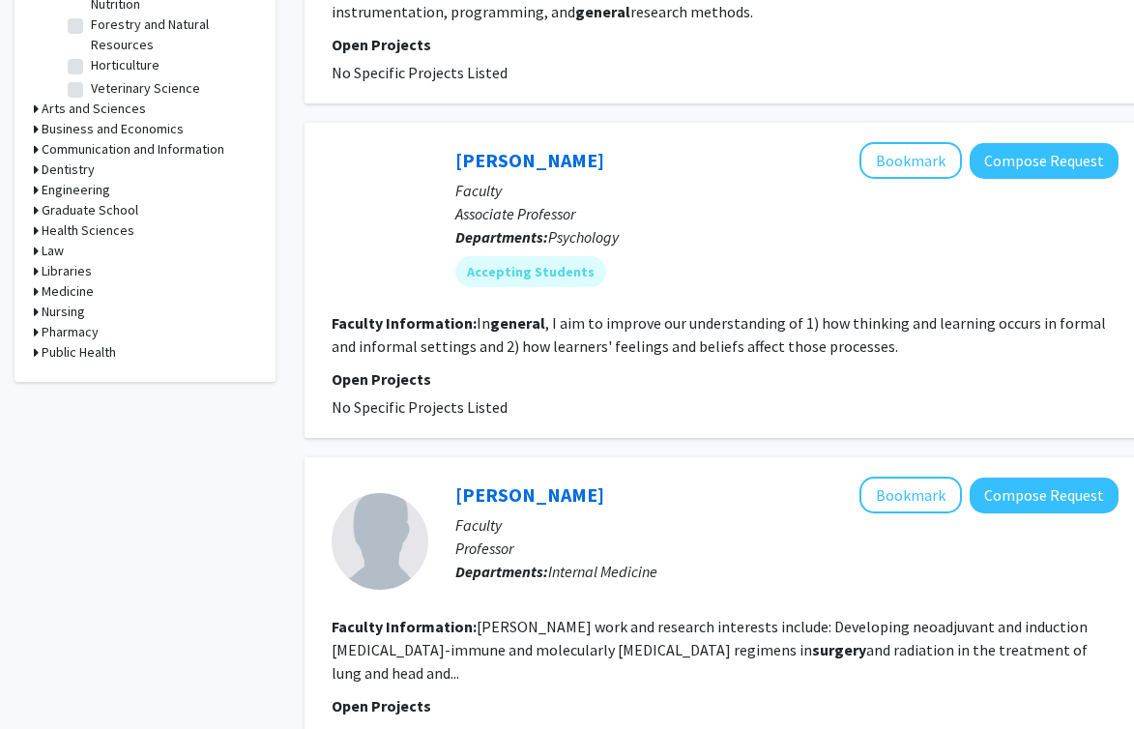
scroll to position [709, 0]
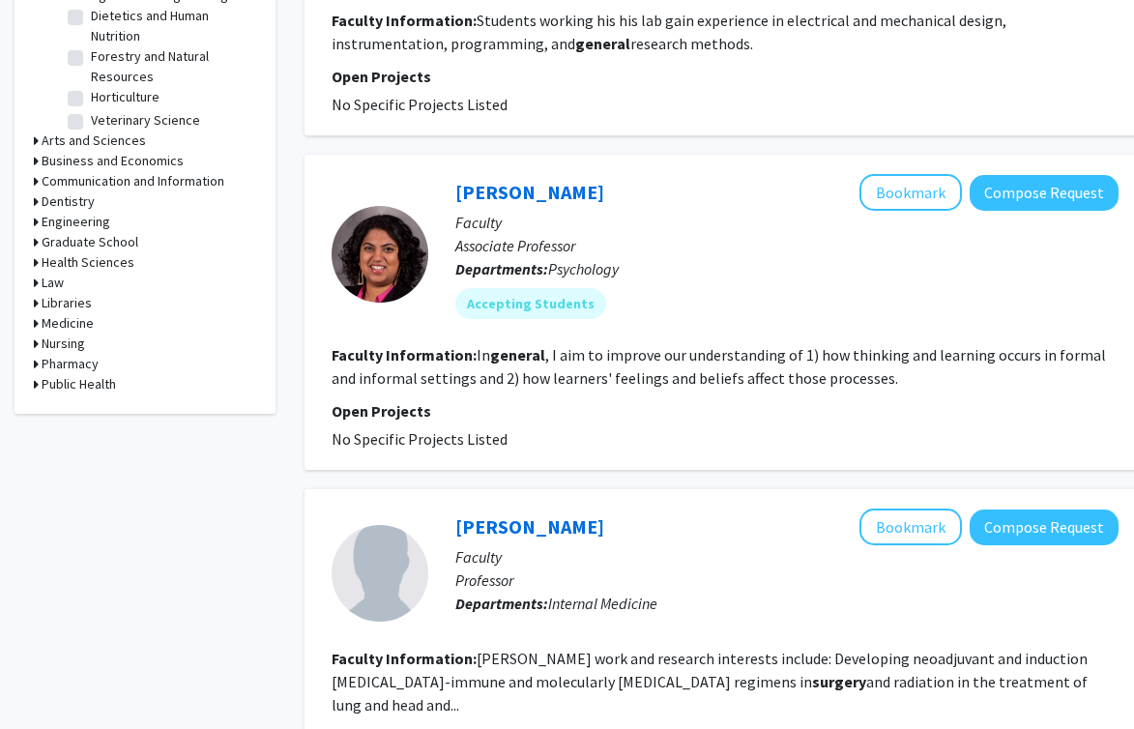
click at [70, 321] on h3 "Medicine" at bounding box center [68, 323] width 52 height 20
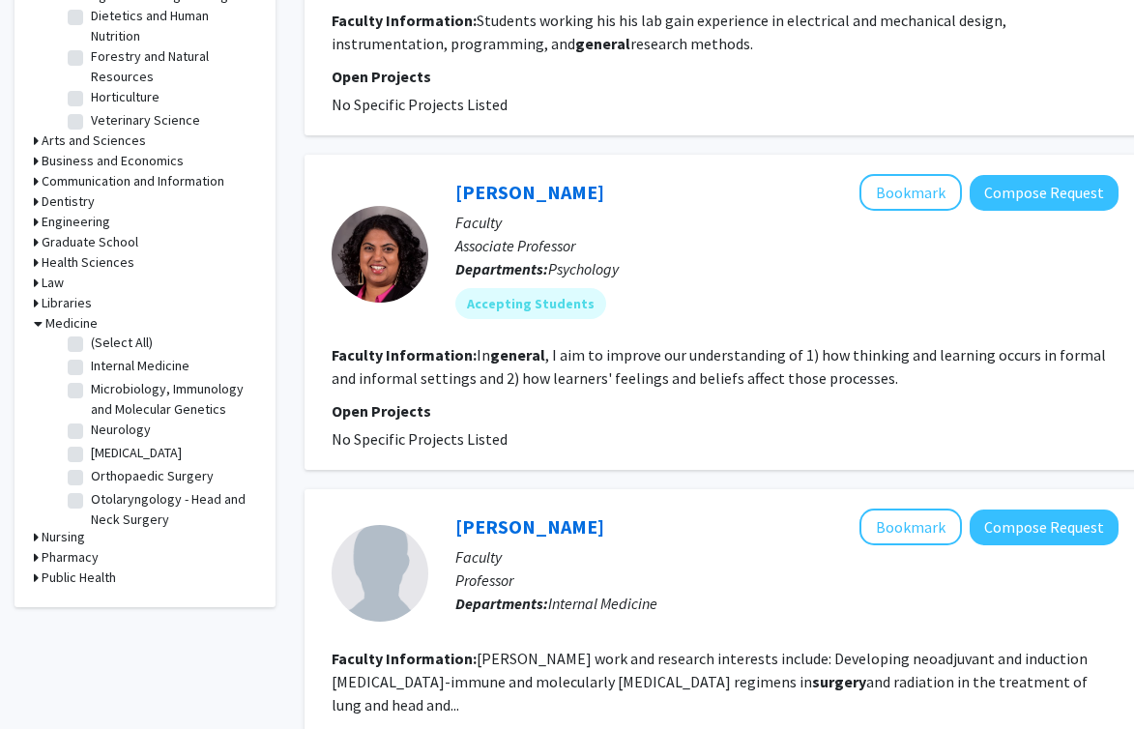
scroll to position [2, 0]
click at [122, 342] on label "(Select All)" at bounding box center [122, 346] width 62 height 20
click at [103, 342] on input "(Select All)" at bounding box center [97, 342] width 13 height 13
checkbox input "true"
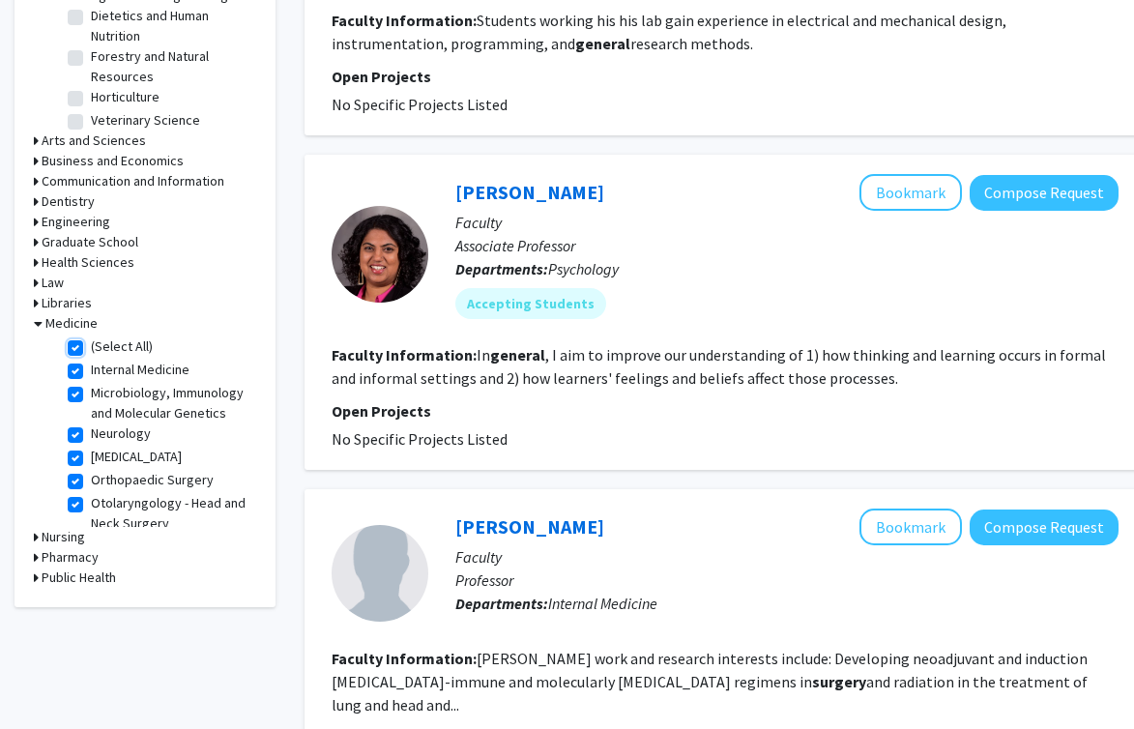
checkbox input "true"
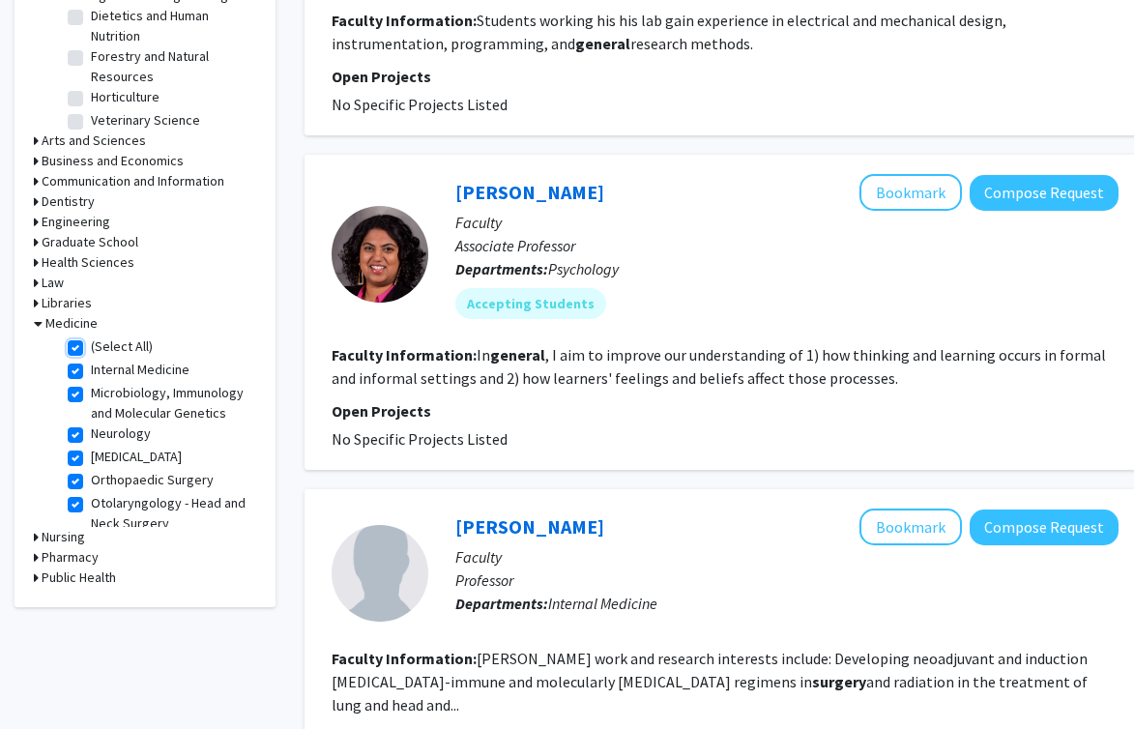
checkbox input "true"
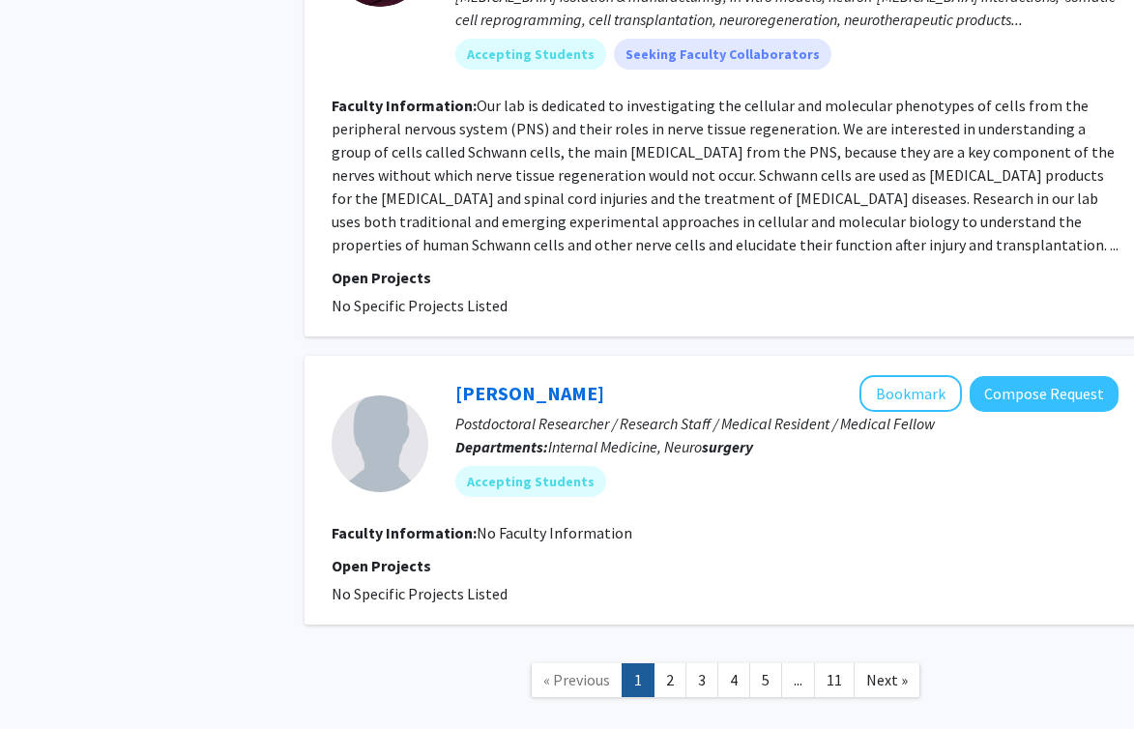
scroll to position [3141, 0]
click at [661, 662] on link "2" at bounding box center [669, 679] width 33 height 34
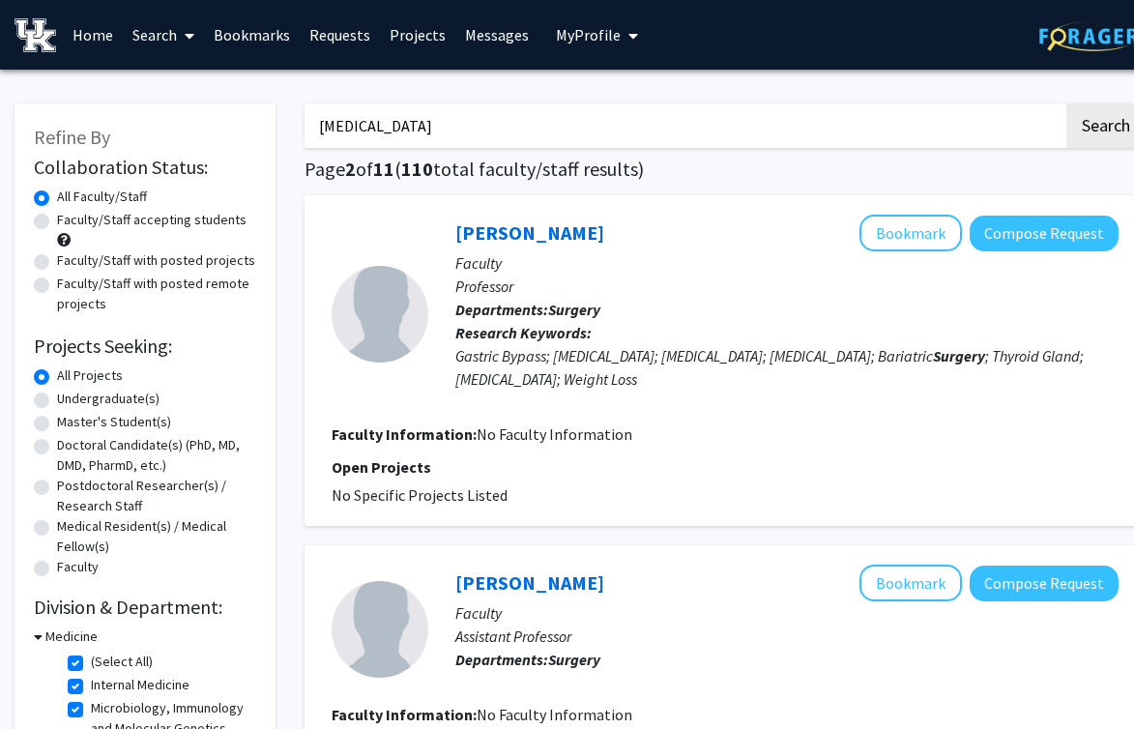
click at [504, 129] on input "[MEDICAL_DATA]" at bounding box center [683, 125] width 759 height 44
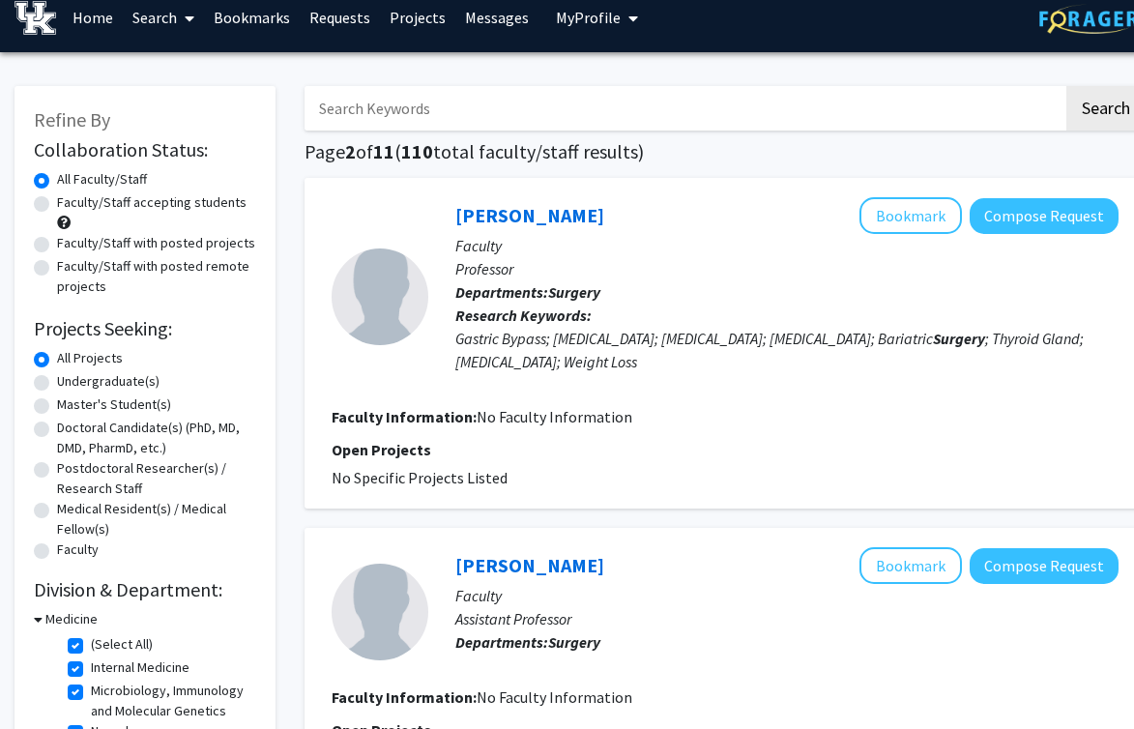
scroll to position [9, 0]
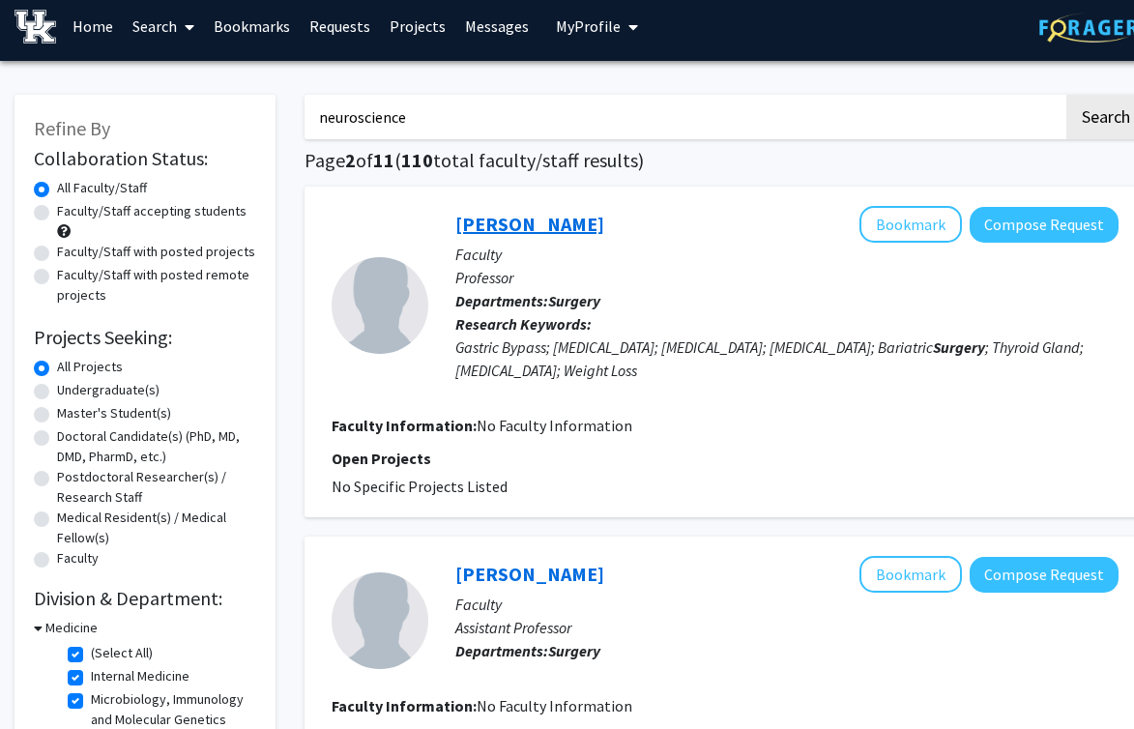
type input "neuroscience"
click at [1066, 95] on button "Search" at bounding box center [1105, 117] width 79 height 44
checkbox input "false"
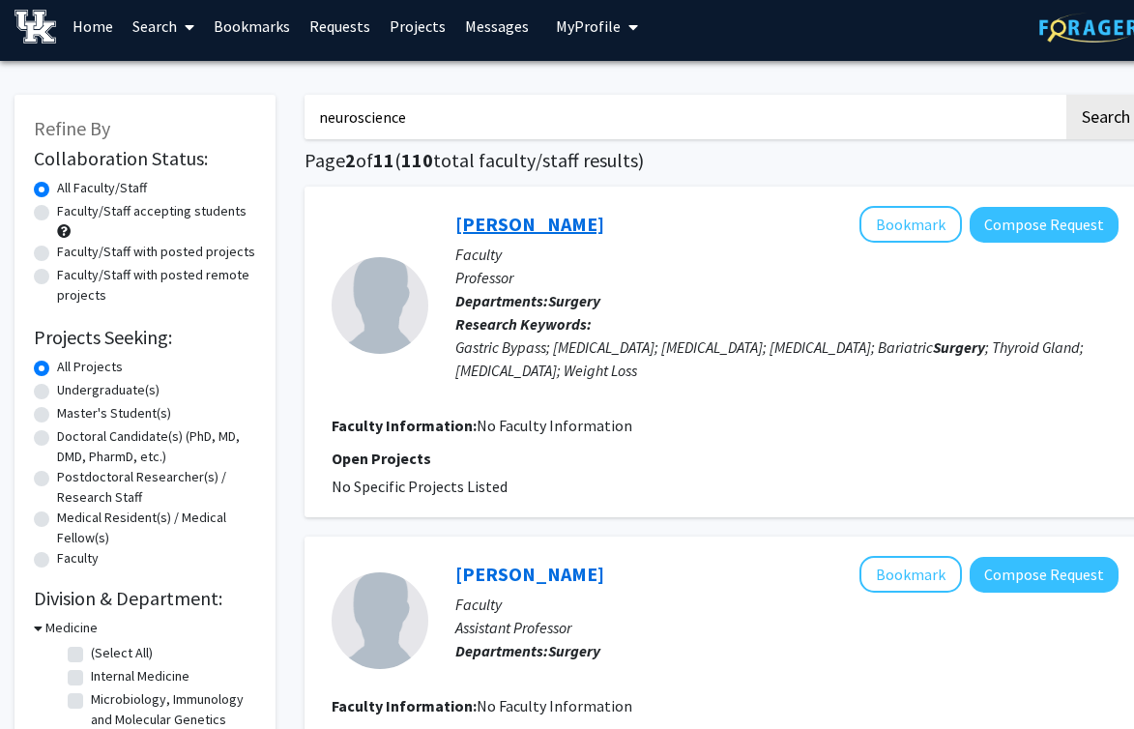
checkbox input "false"
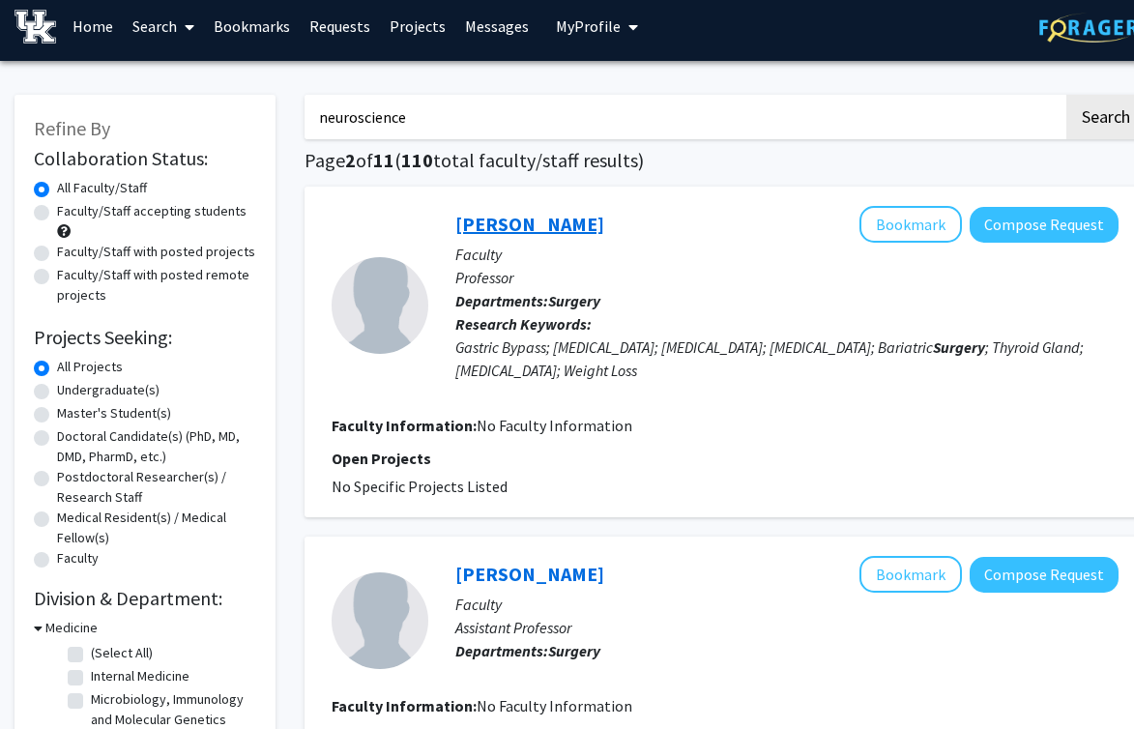
checkbox input "false"
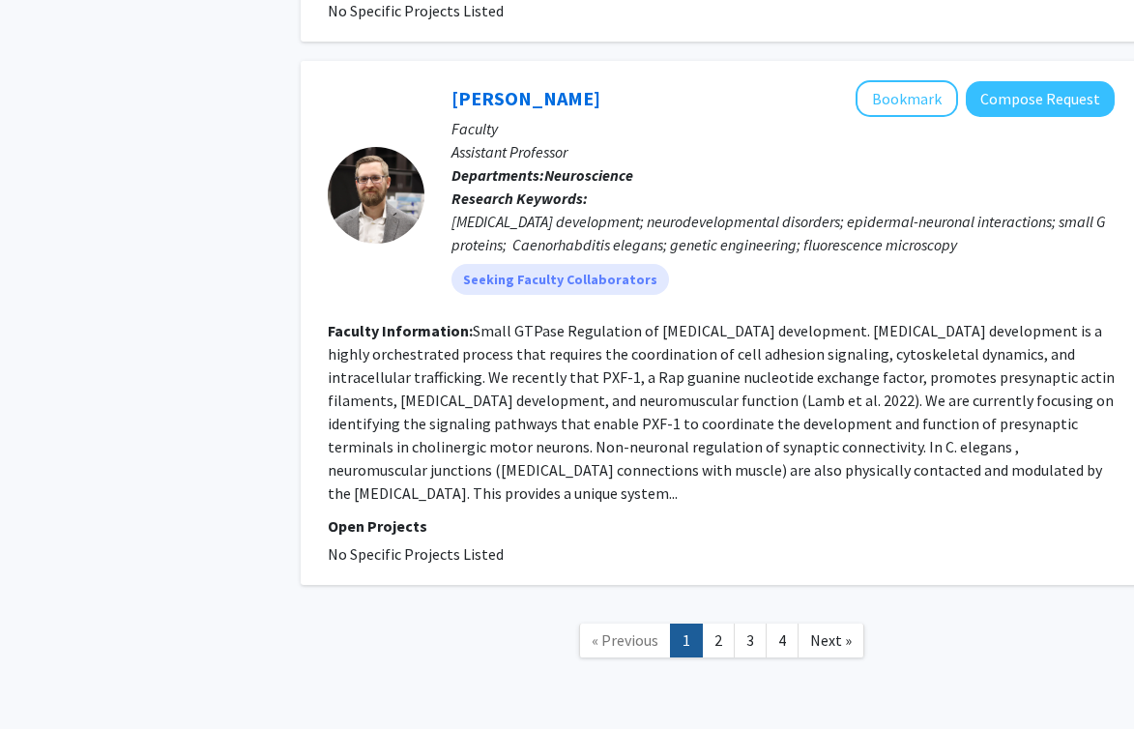
scroll to position [3578, 4]
click at [827, 630] on span "Next »" at bounding box center [831, 639] width 42 height 19
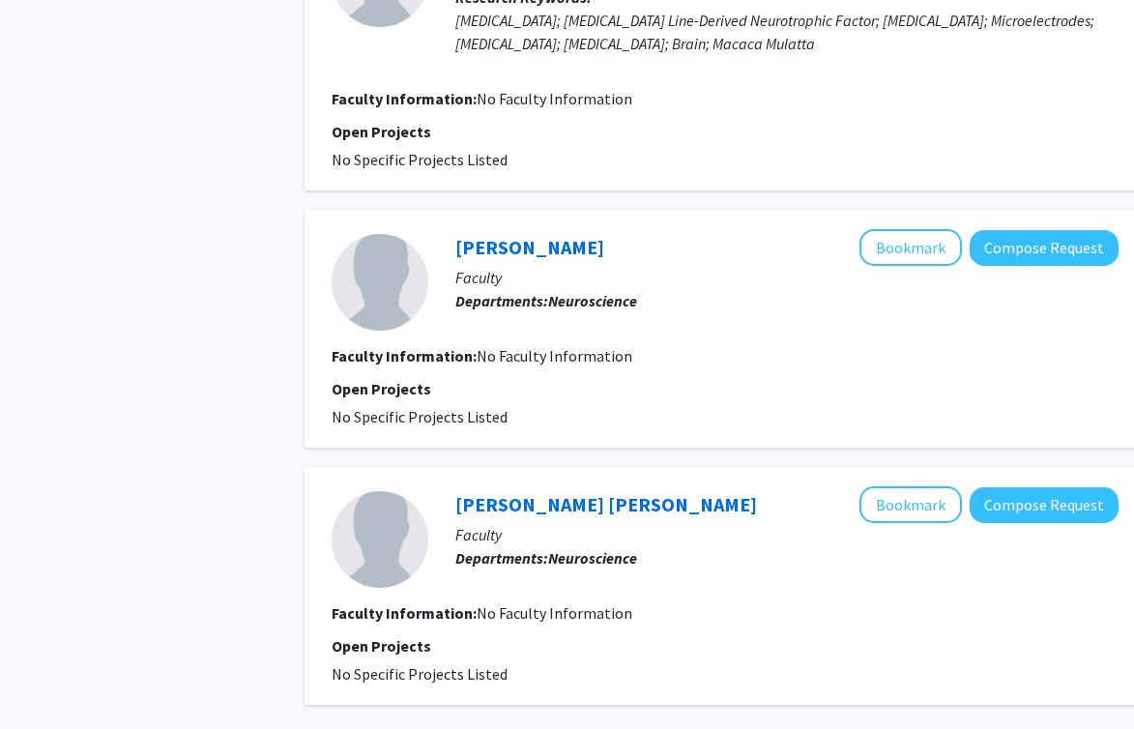
scroll to position [2951, 0]
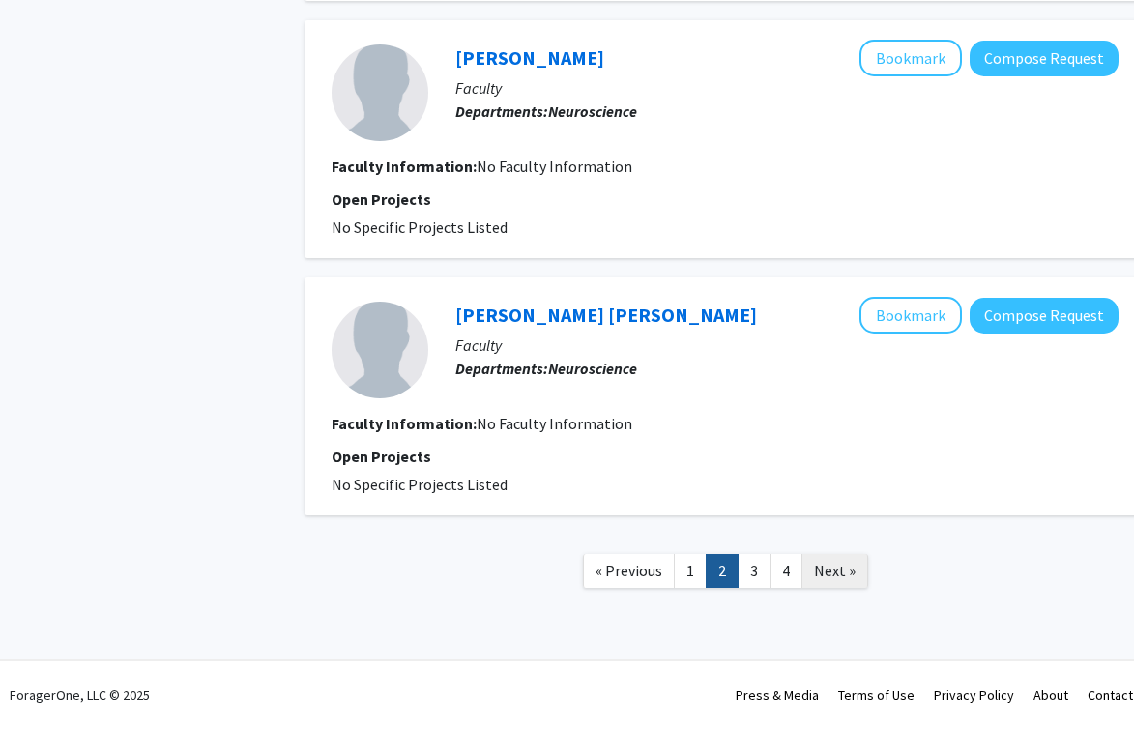
click at [828, 572] on span "Next »" at bounding box center [835, 570] width 42 height 19
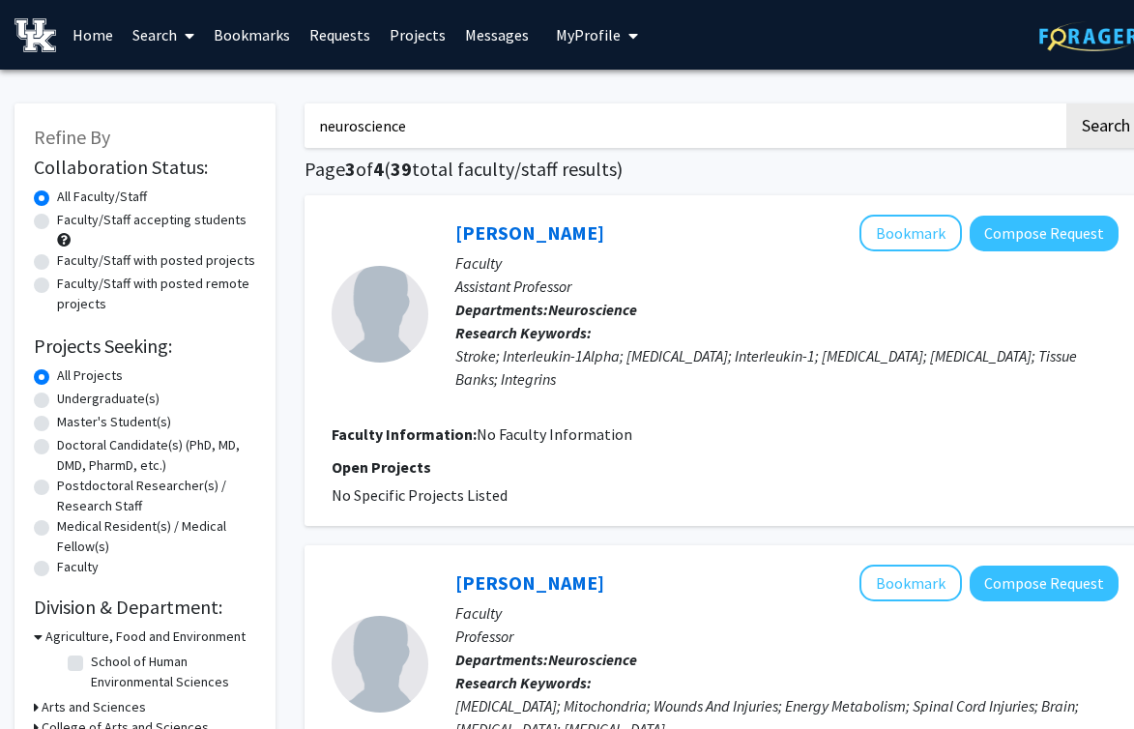
click at [469, 125] on input "neuroscience" at bounding box center [683, 125] width 759 height 44
type input "developmental psychology"
click at [1066, 103] on button "Search" at bounding box center [1105, 125] width 79 height 44
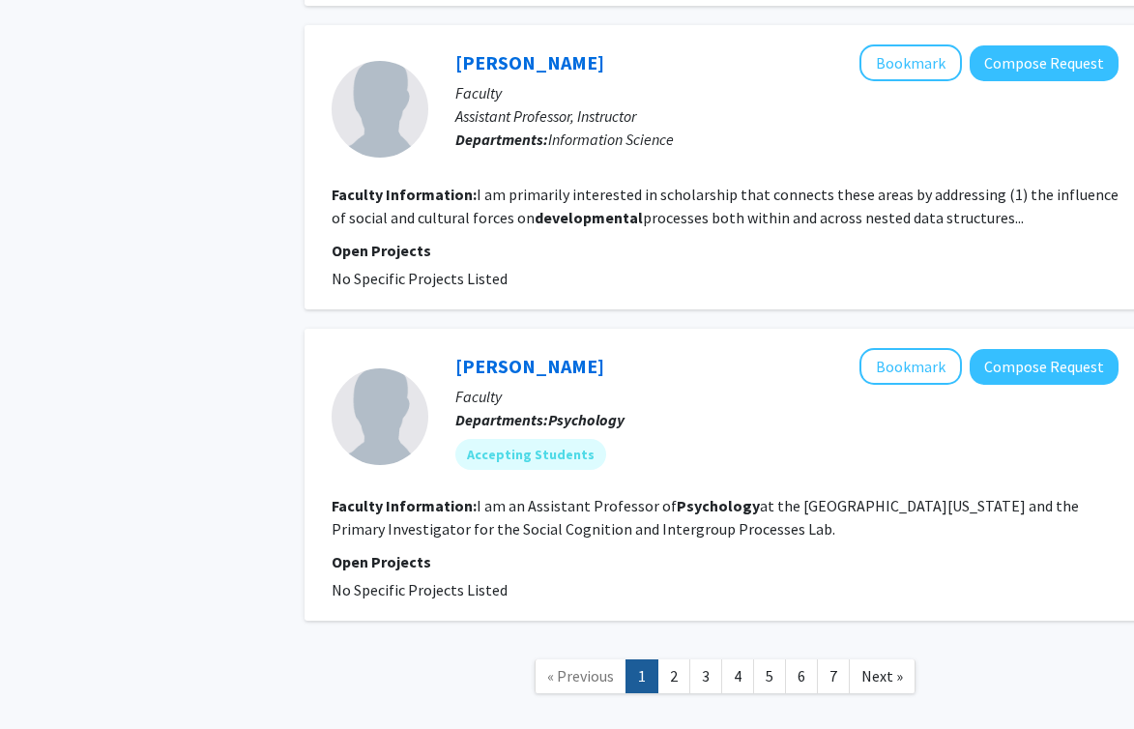
scroll to position [3319, 0]
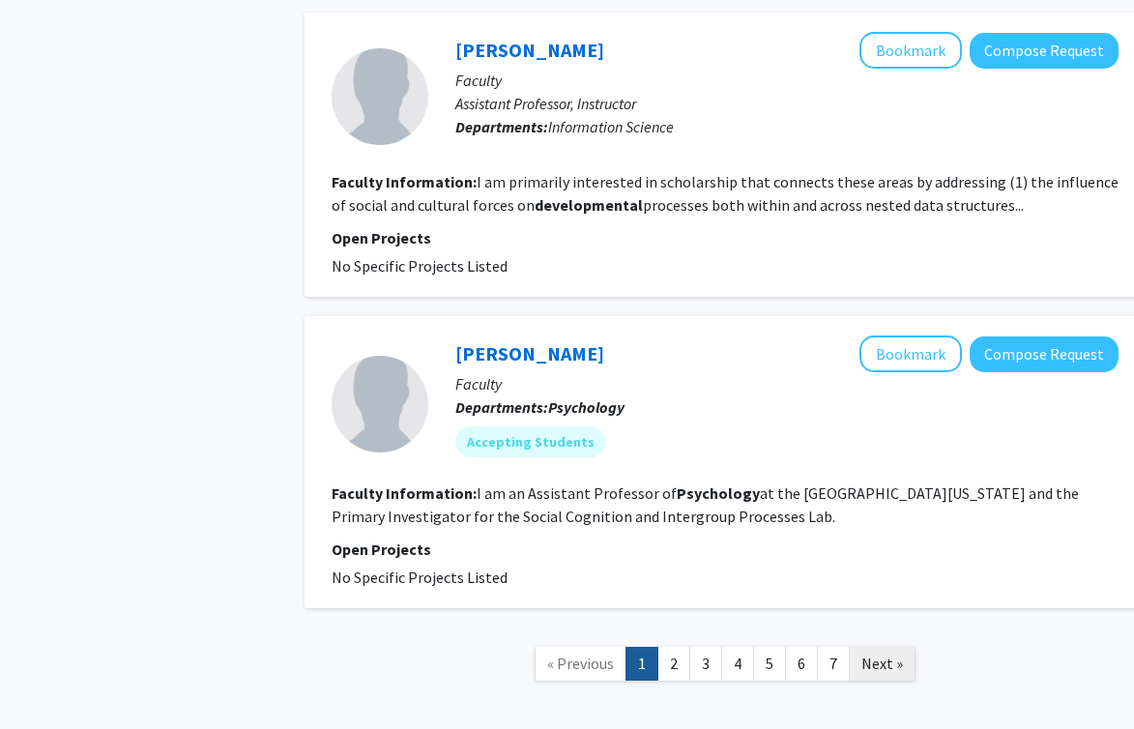
click at [902, 647] on link "Next »" at bounding box center [882, 664] width 67 height 34
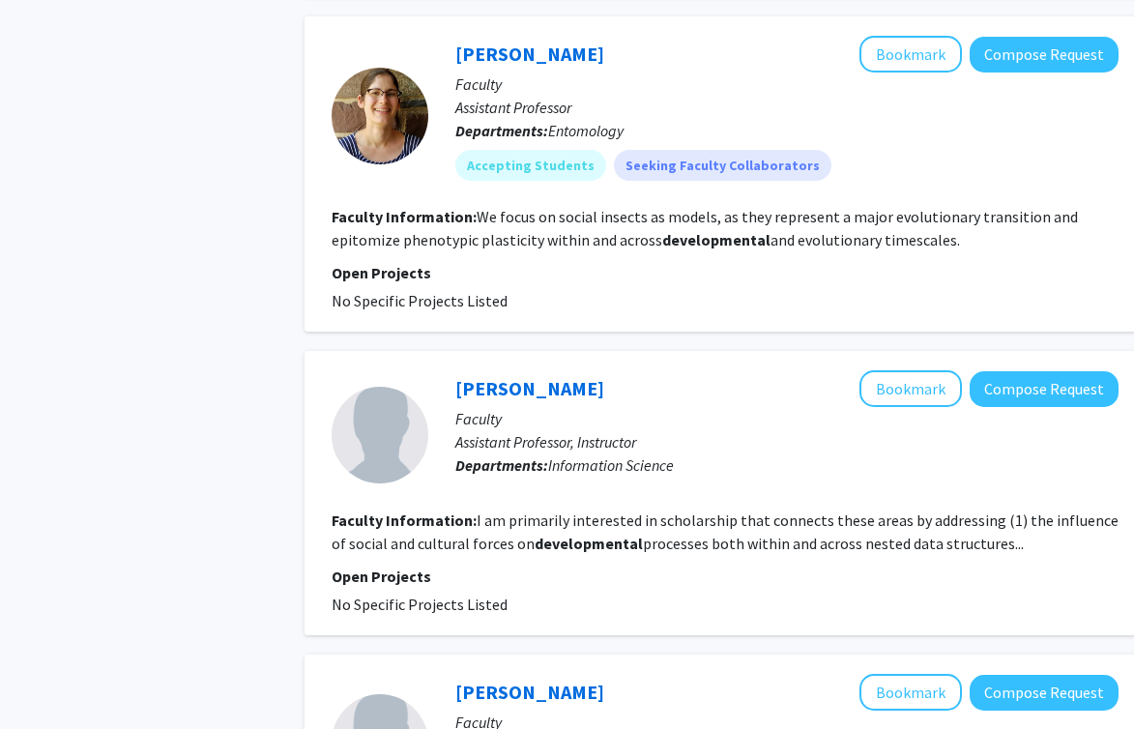
scroll to position [3044, 0]
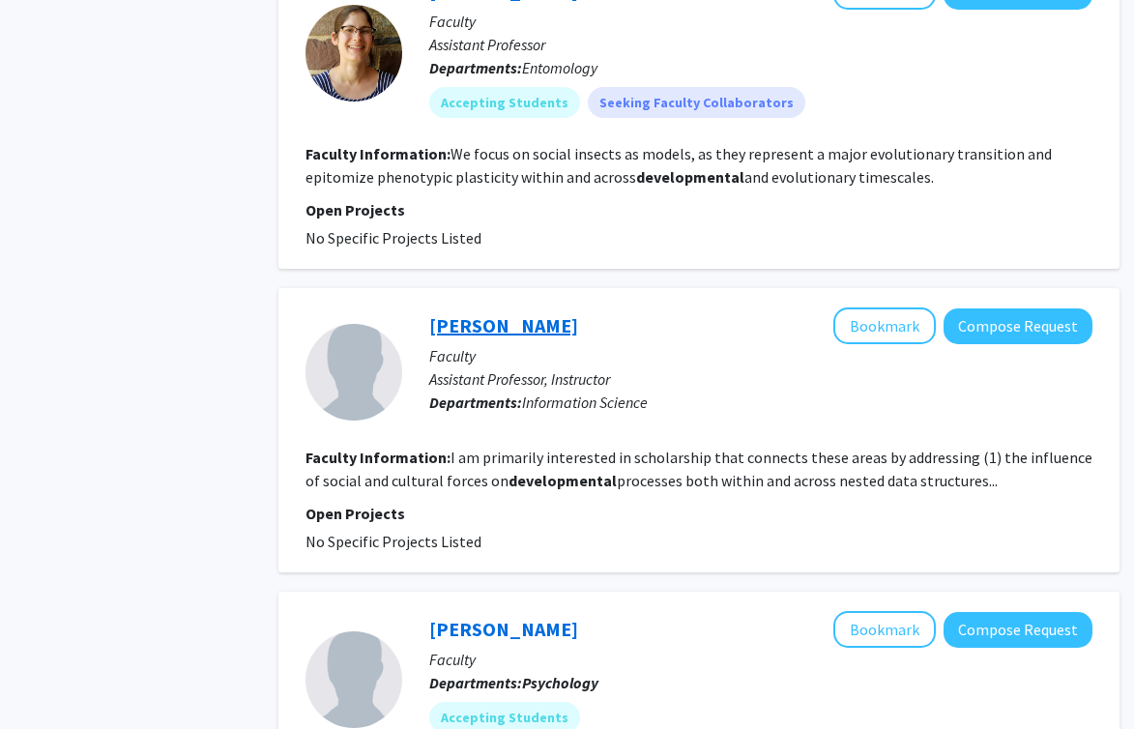
click at [482, 313] on link "[PERSON_NAME]" at bounding box center [503, 325] width 149 height 24
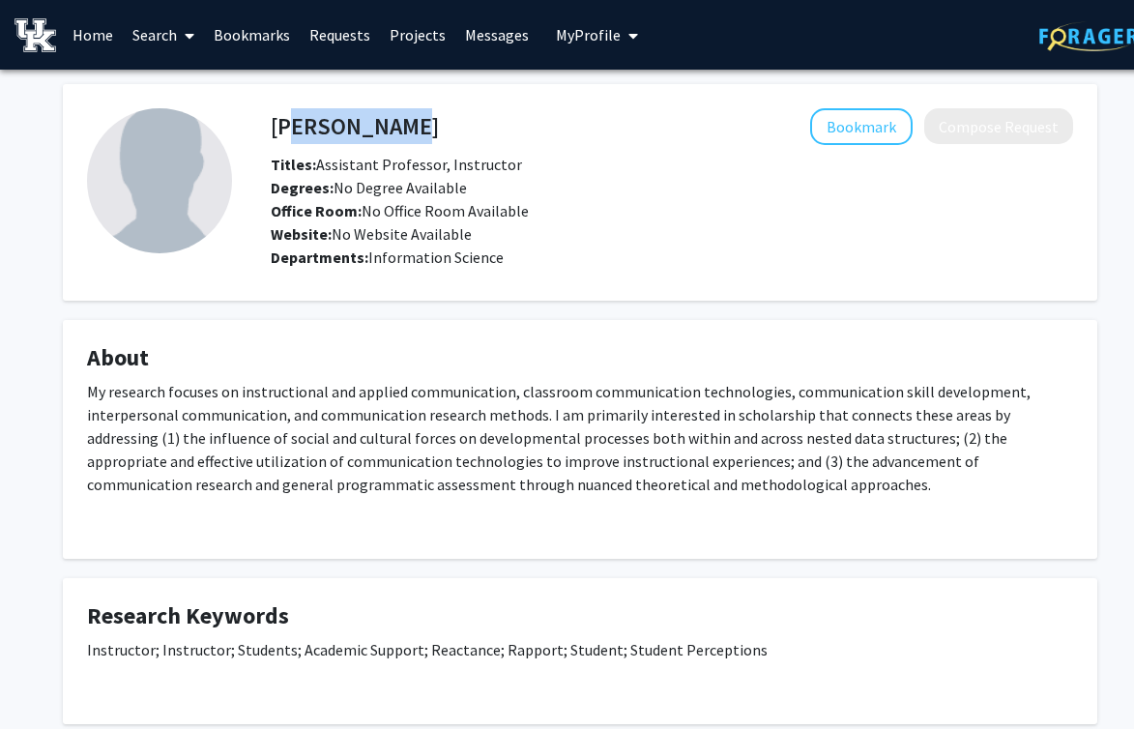
drag, startPoint x: 279, startPoint y: 137, endPoint x: 370, endPoint y: 136, distance: 90.9
click at [370, 136] on h4 "[PERSON_NAME]" at bounding box center [355, 126] width 168 height 36
drag, startPoint x: 392, startPoint y: 132, endPoint x: 271, endPoint y: 133, distance: 121.8
click at [271, 133] on div "[PERSON_NAME] Bookmark Compose Request" at bounding box center [671, 126] width 831 height 37
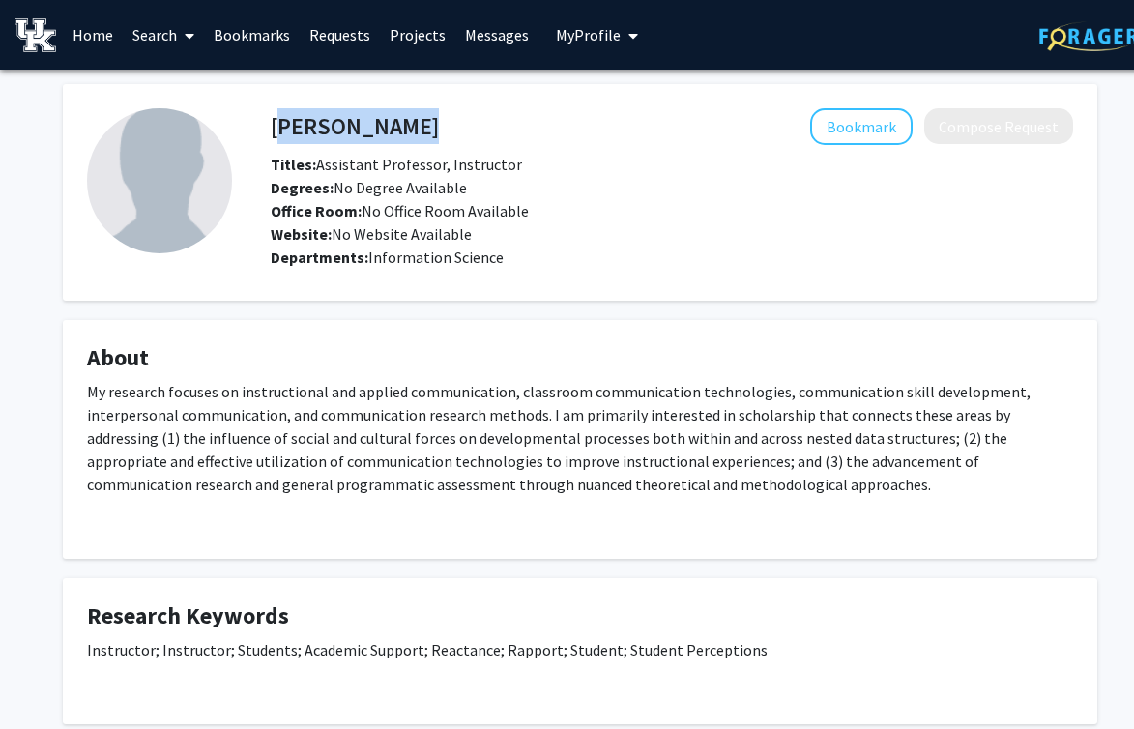
copy h4 "[PERSON_NAME]"
click at [303, 118] on h4 "[PERSON_NAME]" at bounding box center [355, 126] width 168 height 36
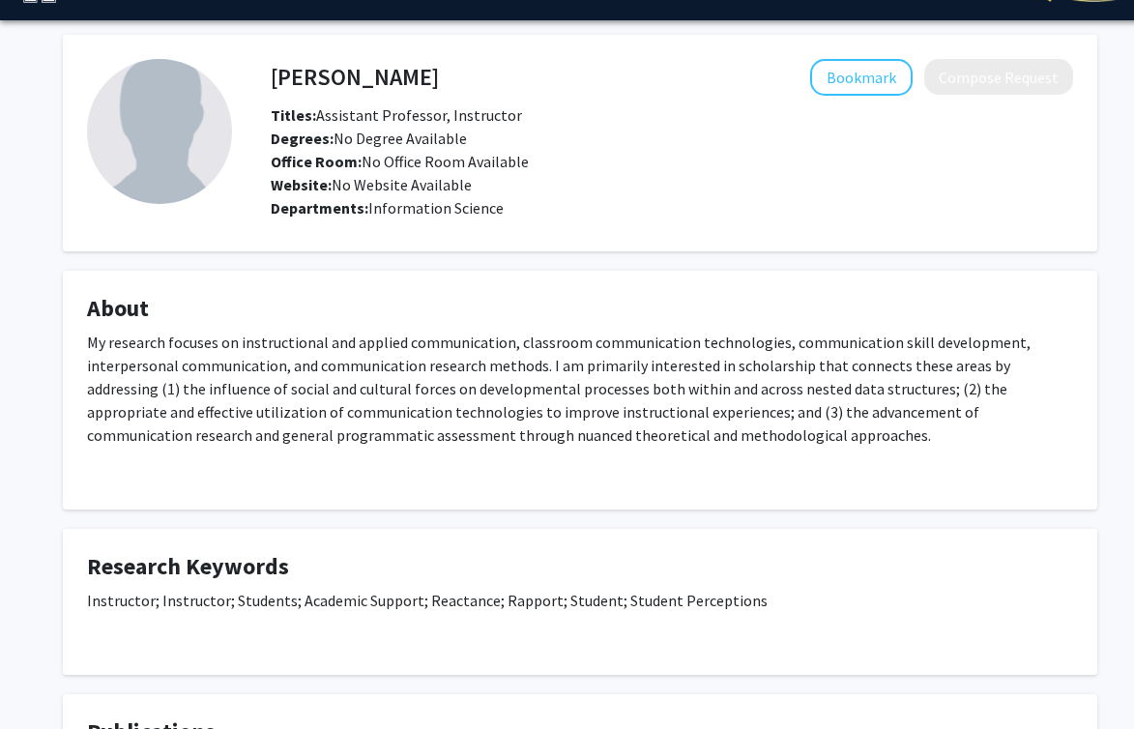
scroll to position [87, 0]
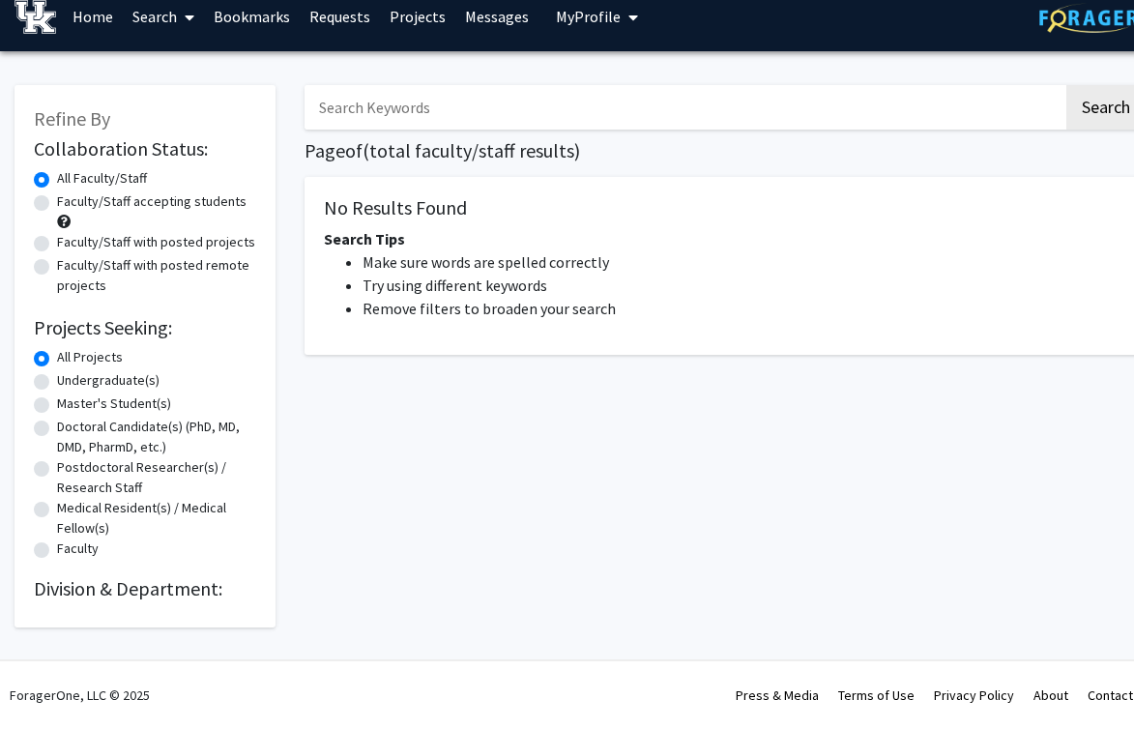
scroll to position [0, 26]
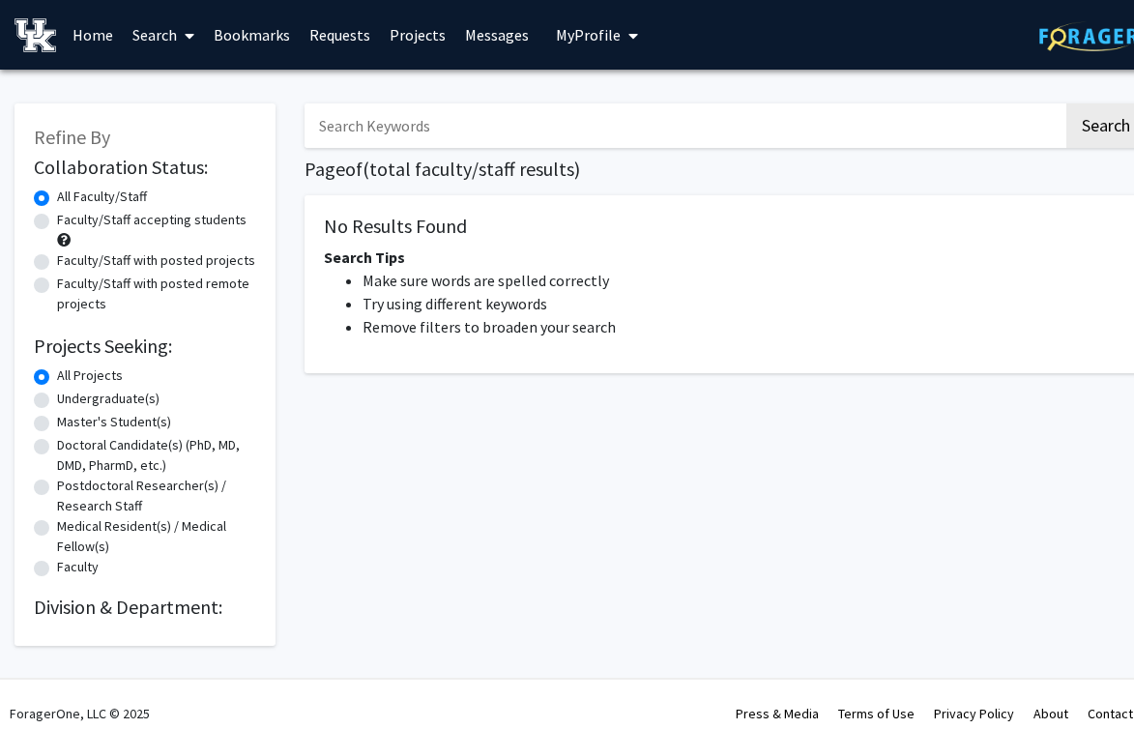
click at [427, 135] on input "Search Keywords" at bounding box center [683, 125] width 759 height 44
type input "developmental psychology"
click at [1066, 103] on button "Search" at bounding box center [1105, 125] width 79 height 44
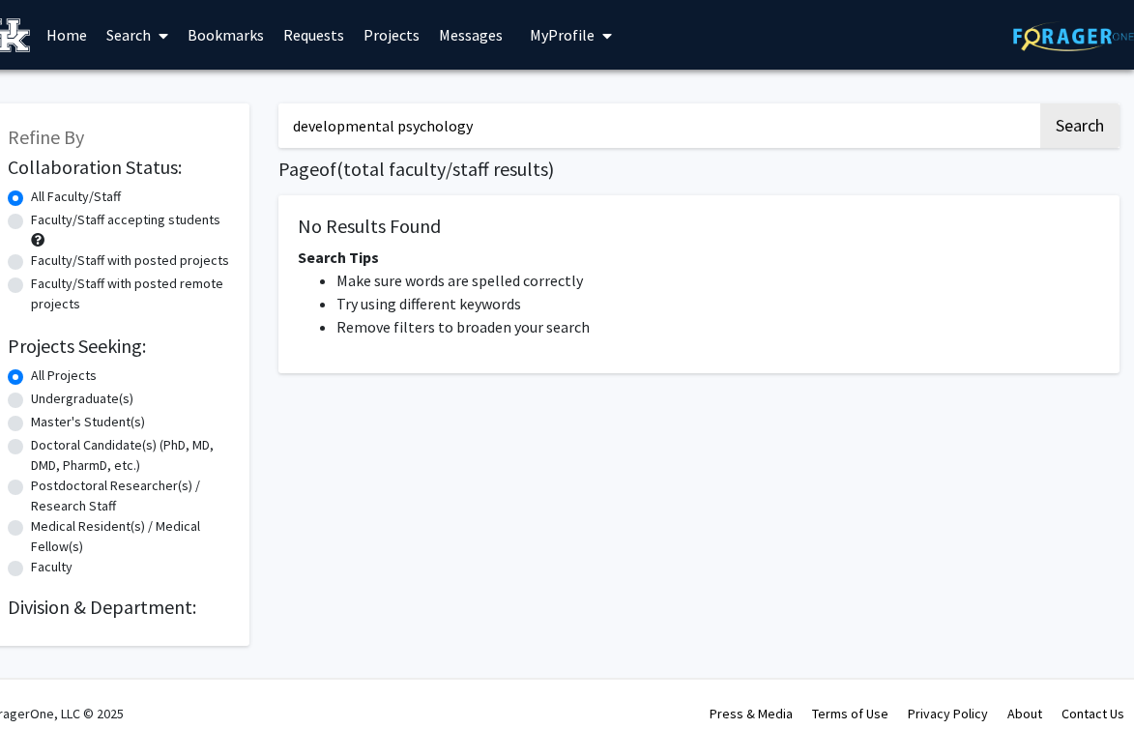
click at [582, 124] on input "developmental psychology" at bounding box center [657, 125] width 759 height 44
click at [1040, 103] on button "Search" at bounding box center [1079, 125] width 79 height 44
click at [145, 24] on link "Search" at bounding box center [137, 35] width 81 height 68
click at [167, 84] on span "Faculty/Staff" at bounding box center [168, 89] width 142 height 39
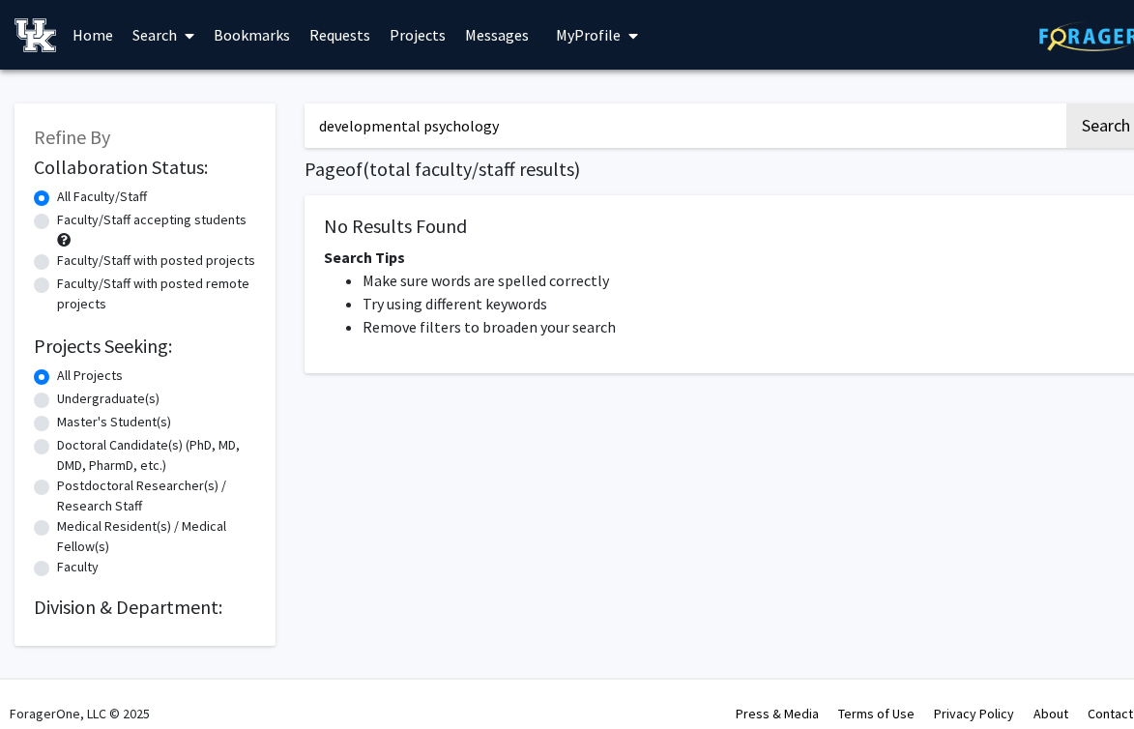
click at [531, 120] on input "developmental psychology" at bounding box center [683, 125] width 759 height 44
type input "bacterial immunology"
click at [1066, 103] on button "Search" at bounding box center [1105, 125] width 79 height 44
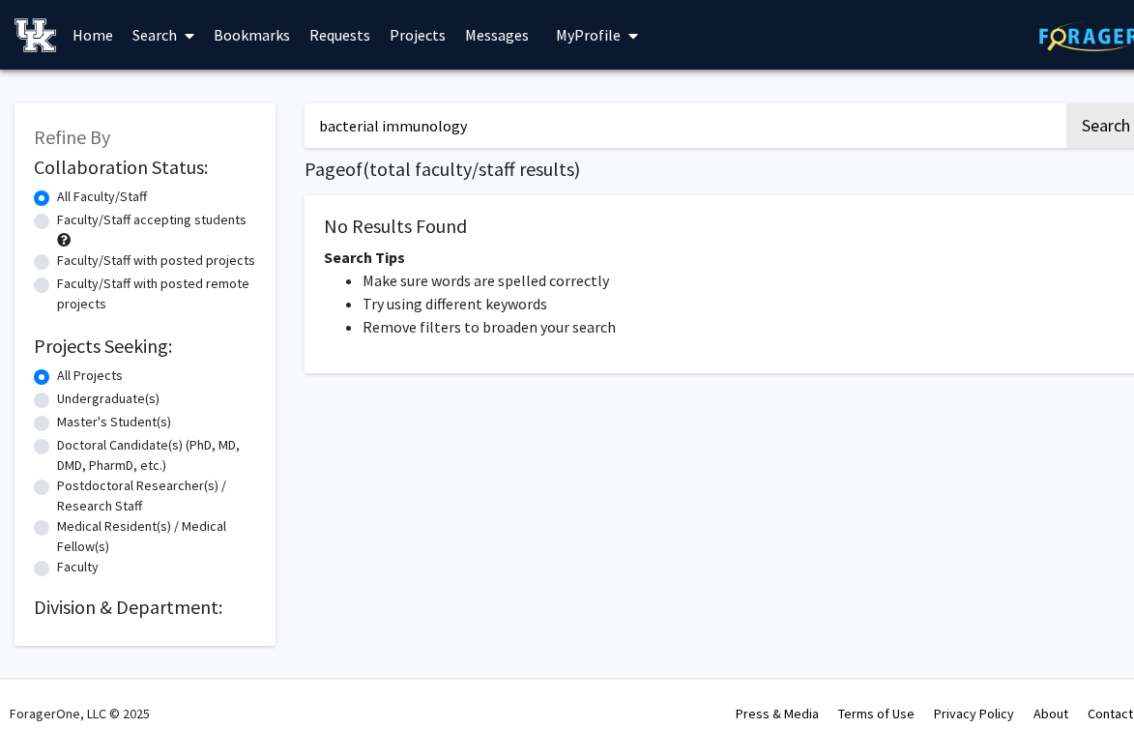
click at [1066, 103] on button "Search" at bounding box center [1105, 125] width 79 height 44
click at [482, 144] on input "bacterial immunology" at bounding box center [683, 125] width 759 height 44
click at [1066, 103] on button "Search" at bounding box center [1105, 125] width 79 height 44
click at [155, 29] on link "Search" at bounding box center [163, 35] width 81 height 68
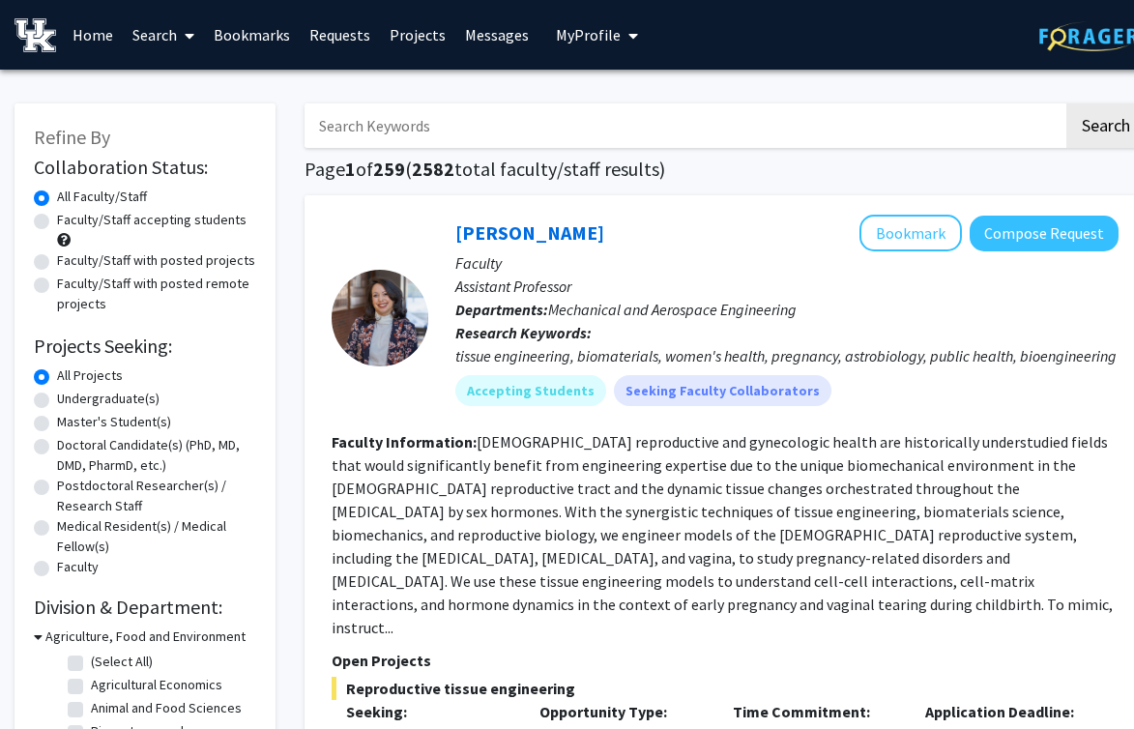
click at [377, 130] on input "Search Keywords" at bounding box center [683, 125] width 759 height 44
click at [176, 40] on link "Search" at bounding box center [163, 35] width 81 height 68
click at [197, 86] on span "Faculty/Staff" at bounding box center [194, 89] width 142 height 39
click at [447, 105] on input "Search Keywords" at bounding box center [683, 125] width 759 height 44
type input "bacteria immunology"
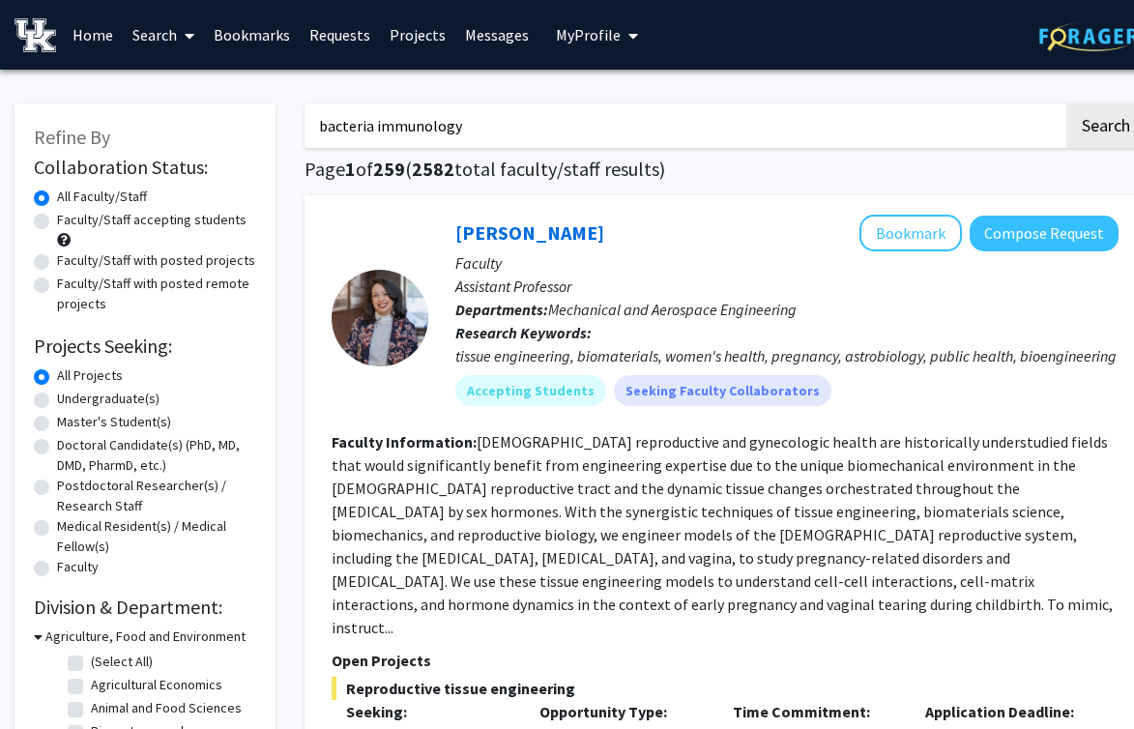
click at [1066, 103] on button "Search" at bounding box center [1105, 125] width 79 height 44
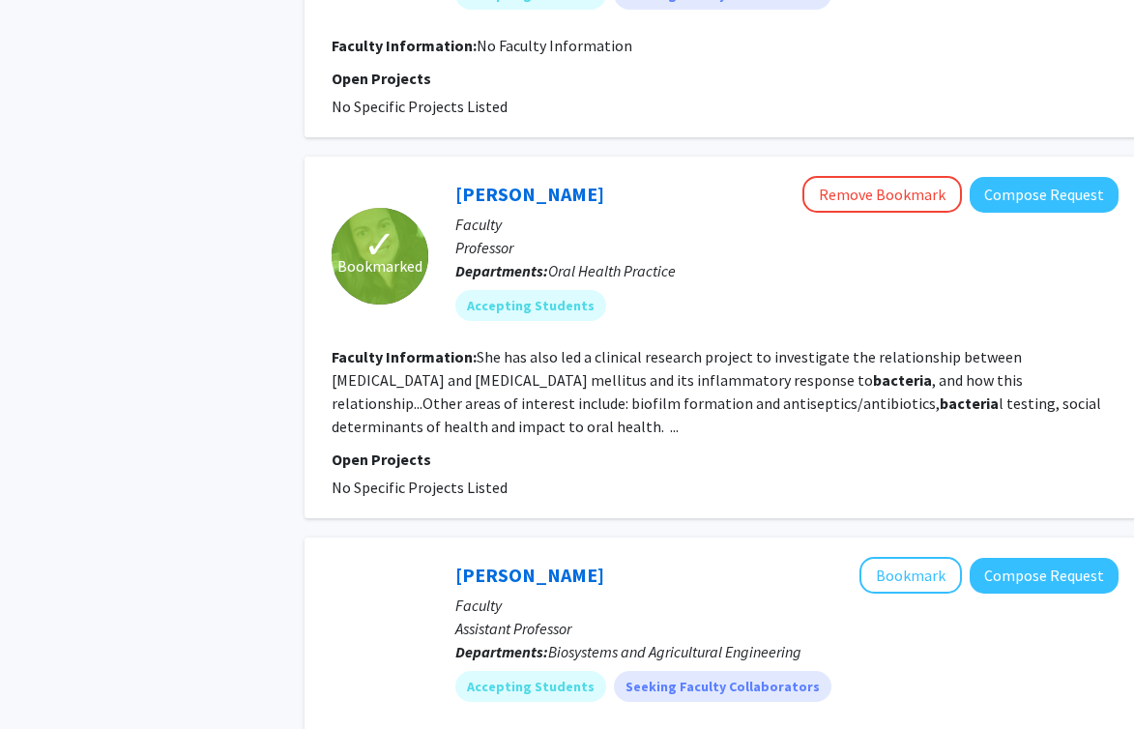
scroll to position [1597, 0]
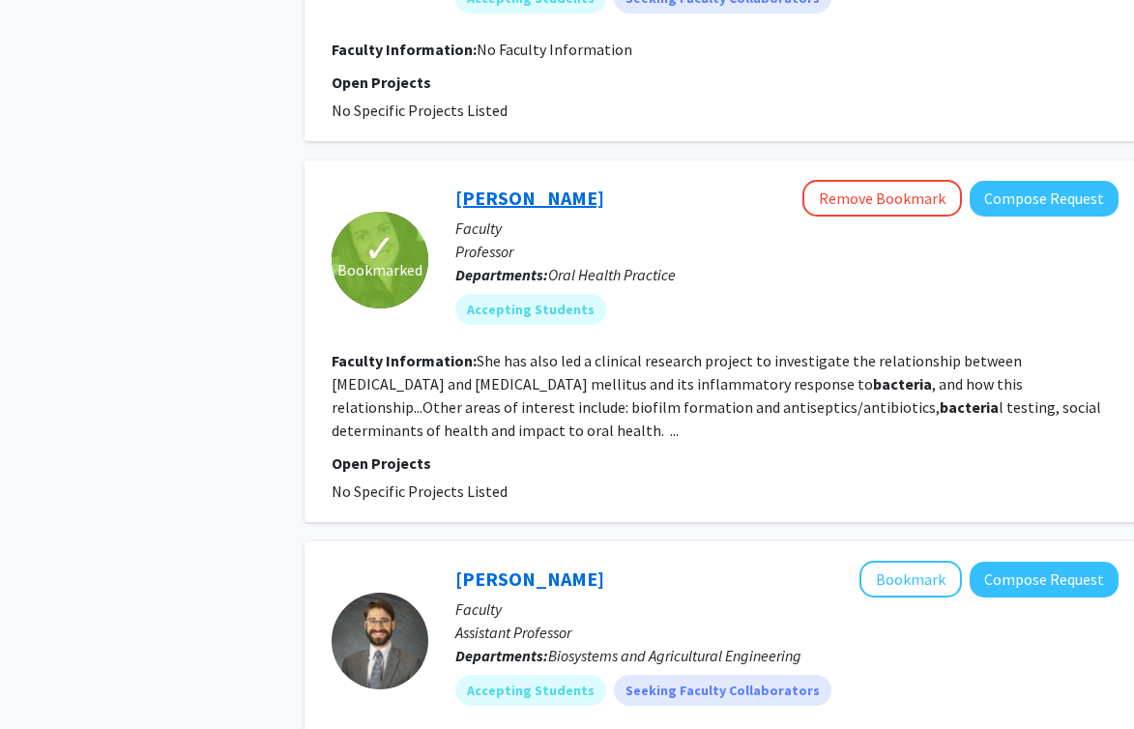
click at [567, 199] on link "[PERSON_NAME]" at bounding box center [529, 198] width 149 height 24
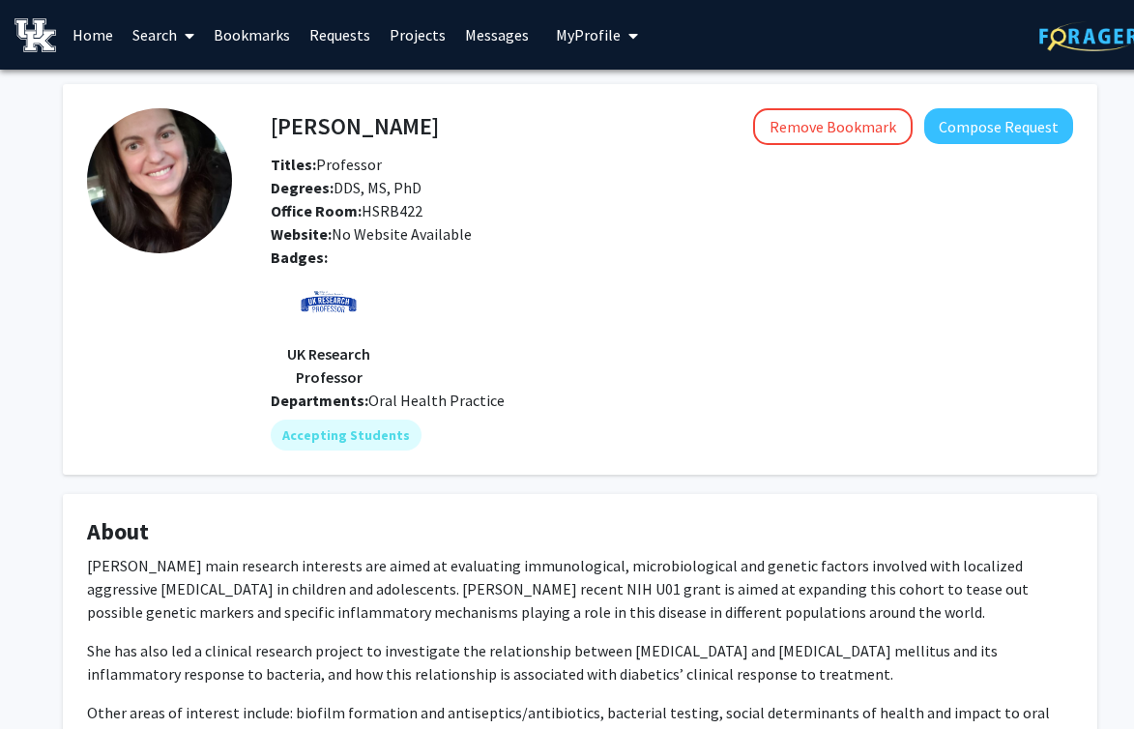
drag, startPoint x: 444, startPoint y: 130, endPoint x: 265, endPoint y: 130, distance: 178.8
click at [263, 130] on div "[PERSON_NAME] Remove Bookmark Compose Request" at bounding box center [671, 126] width 831 height 37
click at [267, 130] on div "Luciana Shaddox Remove Bookmark Compose Request" at bounding box center [671, 126] width 831 height 37
click at [273, 121] on div "Luciana Shaddox Remove Bookmark Compose Request" at bounding box center [671, 126] width 831 height 37
copy h4 "Luciana Shaddox"
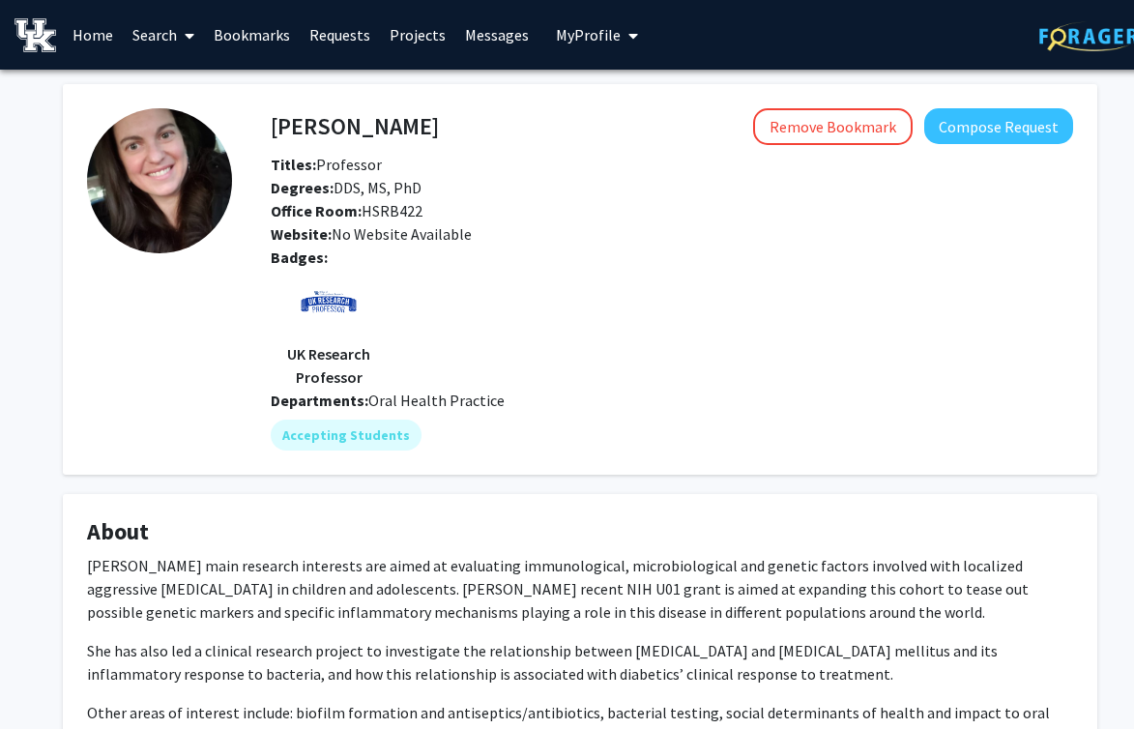
click at [165, 12] on link "Search" at bounding box center [163, 35] width 81 height 68
click at [195, 80] on span "Faculty/Staff" at bounding box center [194, 89] width 142 height 39
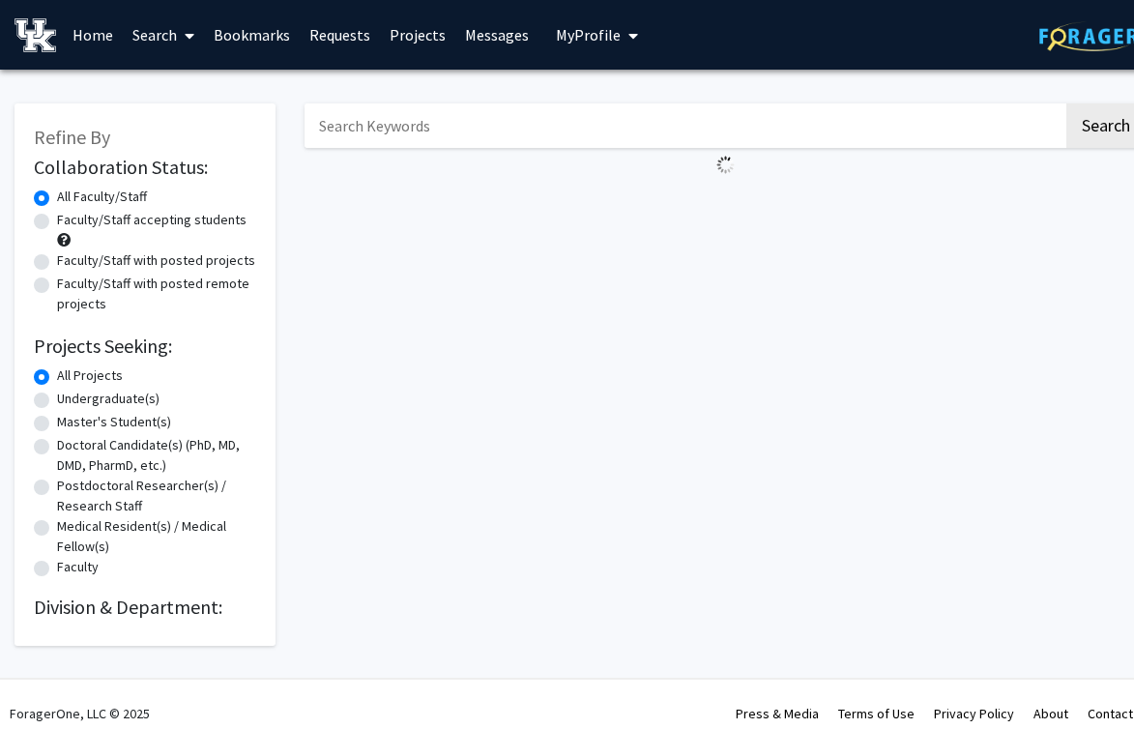
click at [561, 132] on input "Search Keywords" at bounding box center [683, 125] width 759 height 44
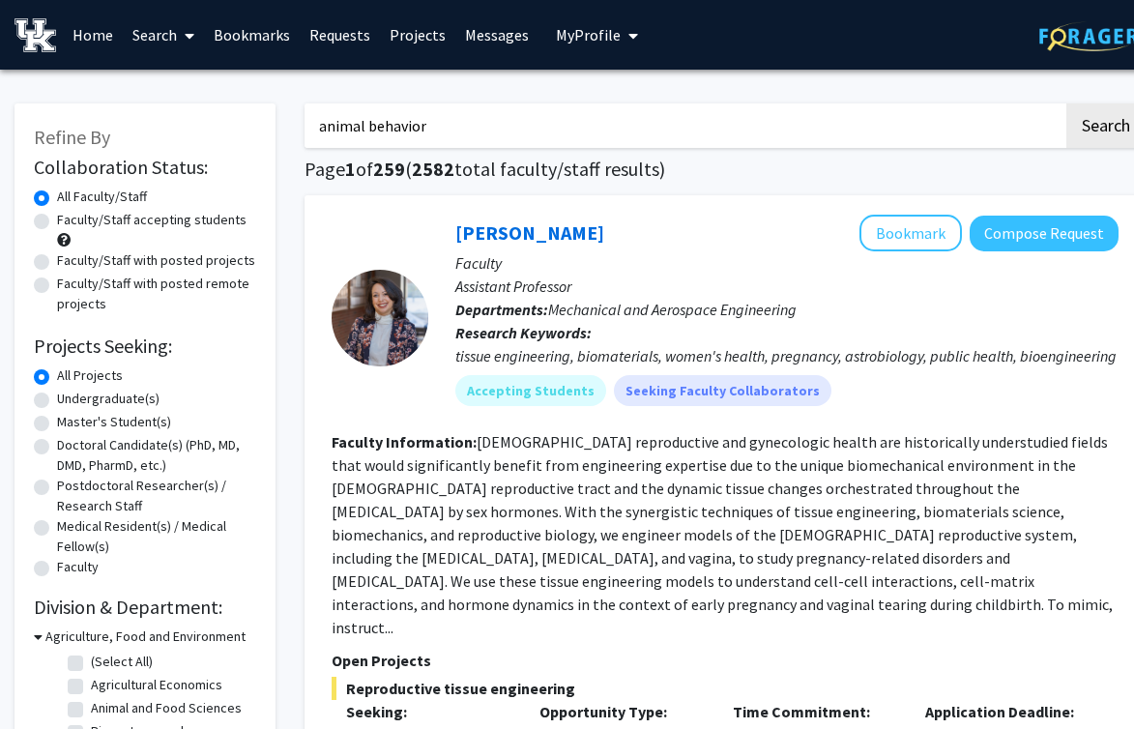
click at [1066, 103] on button "Search" at bounding box center [1105, 125] width 79 height 44
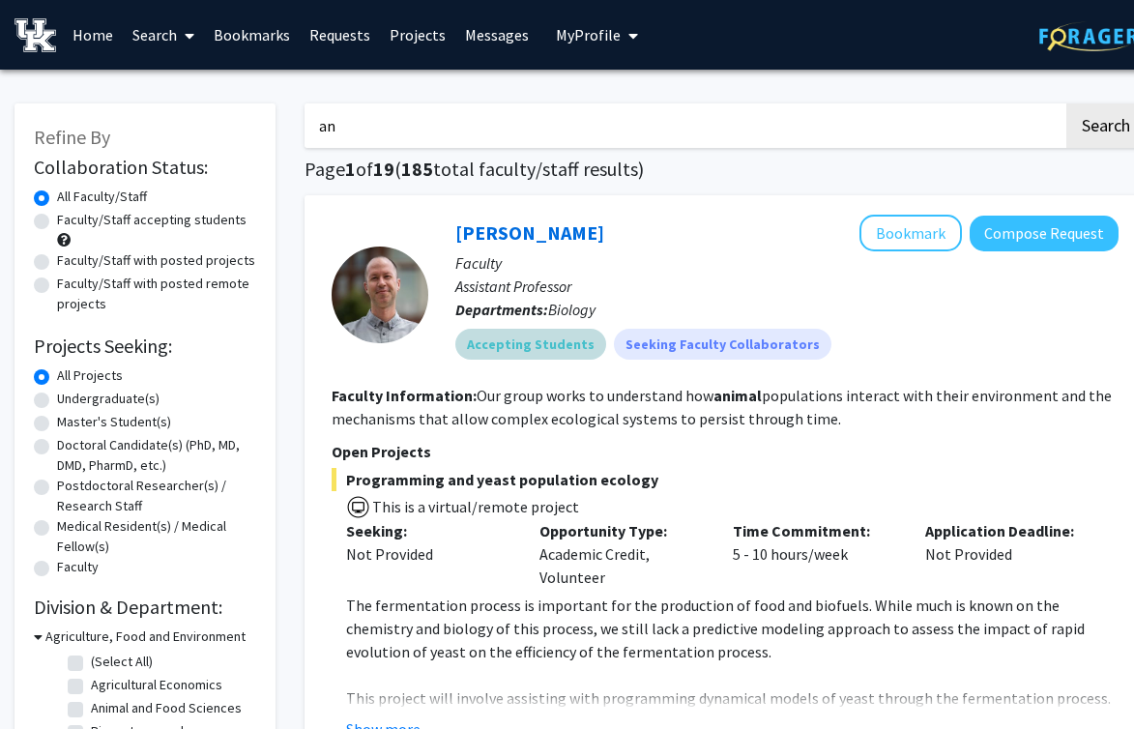
type input "a"
type input "animal model substance use disorder"
click at [1066, 103] on button "Search" at bounding box center [1105, 125] width 79 height 44
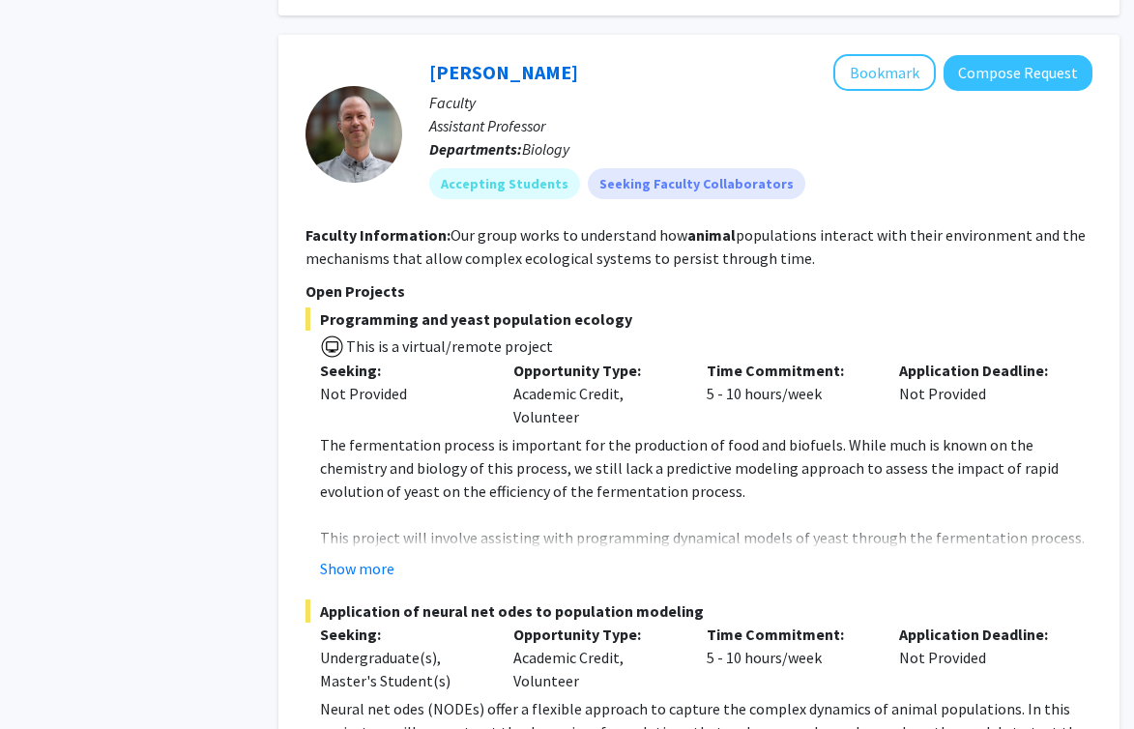
scroll to position [1812, 26]
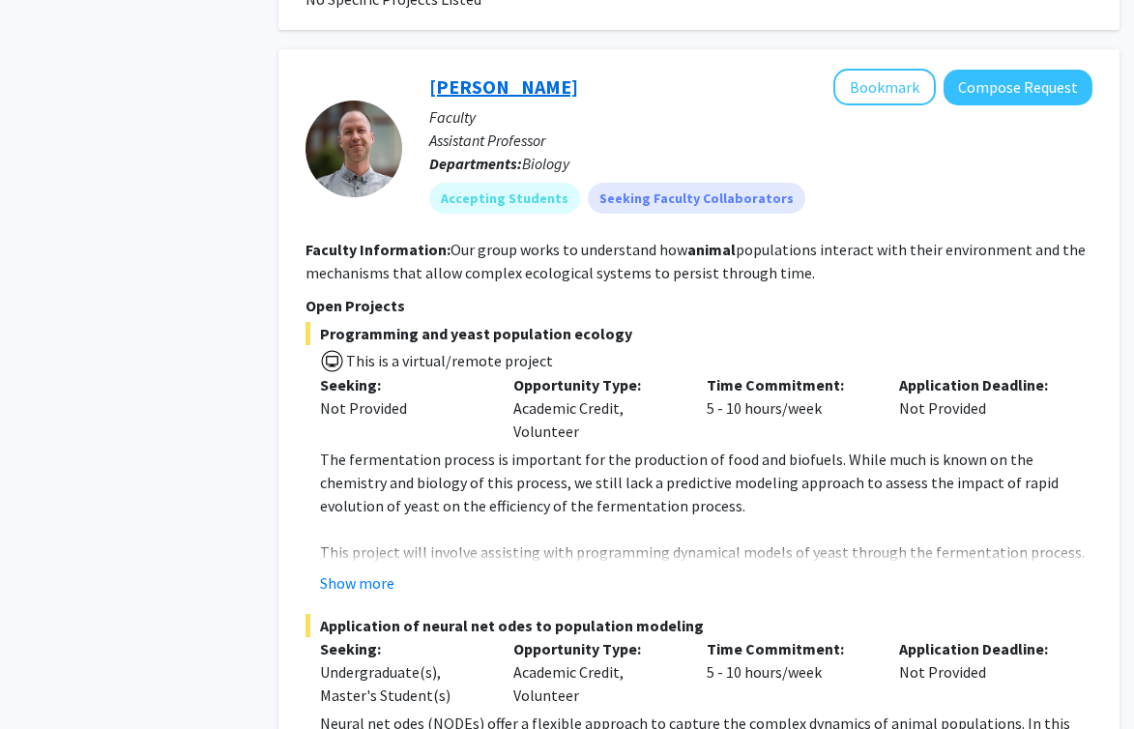
click at [506, 74] on link "Jake Ferguson" at bounding box center [503, 86] width 149 height 24
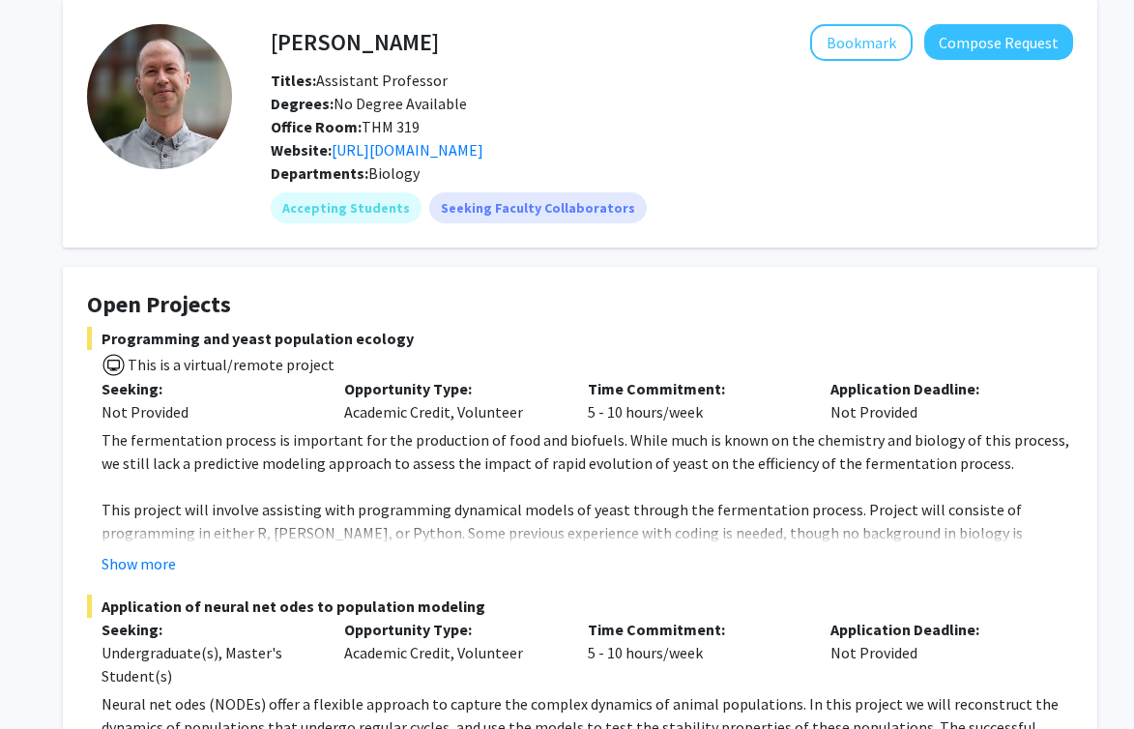
scroll to position [85, 0]
click at [449, 139] on link "https://www.jakeferguson.info/" at bounding box center [408, 148] width 152 height 19
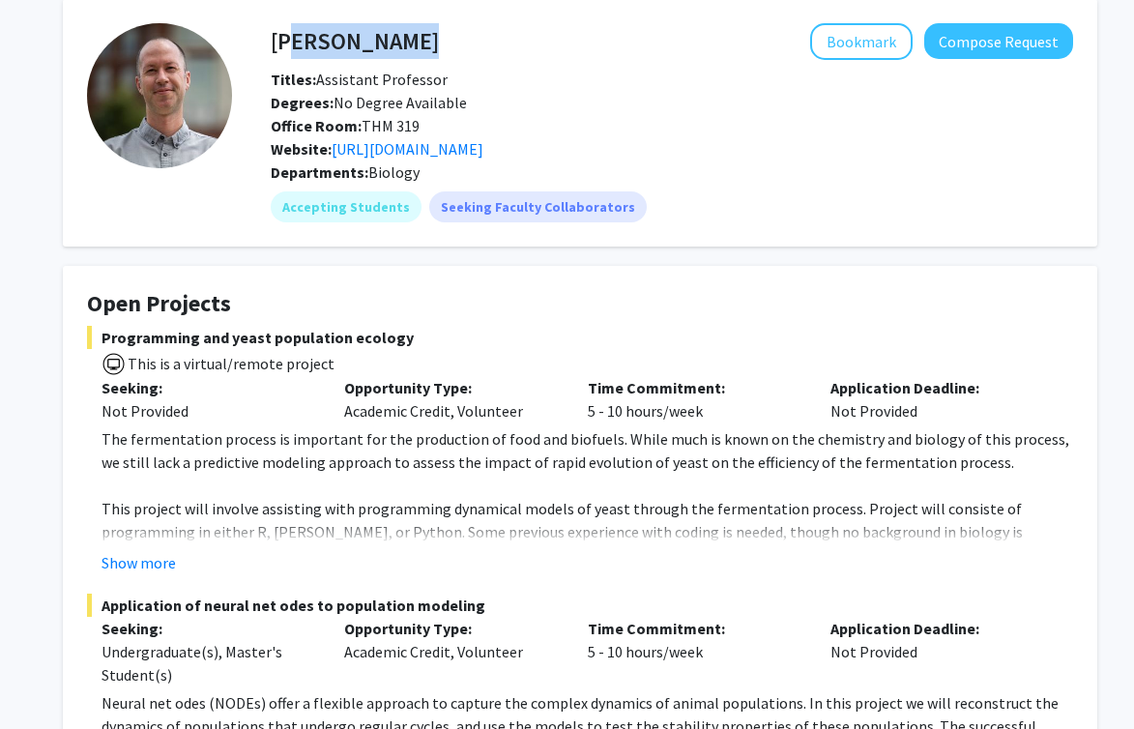
drag, startPoint x: 276, startPoint y: 44, endPoint x: 420, endPoint y: 43, distance: 144.0
click at [421, 43] on div "Jake Ferguson Bookmark Compose Request" at bounding box center [671, 41] width 831 height 37
click at [439, 43] on div "Bookmark Compose Request" at bounding box center [756, 41] width 634 height 37
drag, startPoint x: 420, startPoint y: 43, endPoint x: 271, endPoint y: 38, distance: 149.9
click at [271, 38] on div "Jake Ferguson Bookmark Compose Request" at bounding box center [671, 41] width 831 height 37
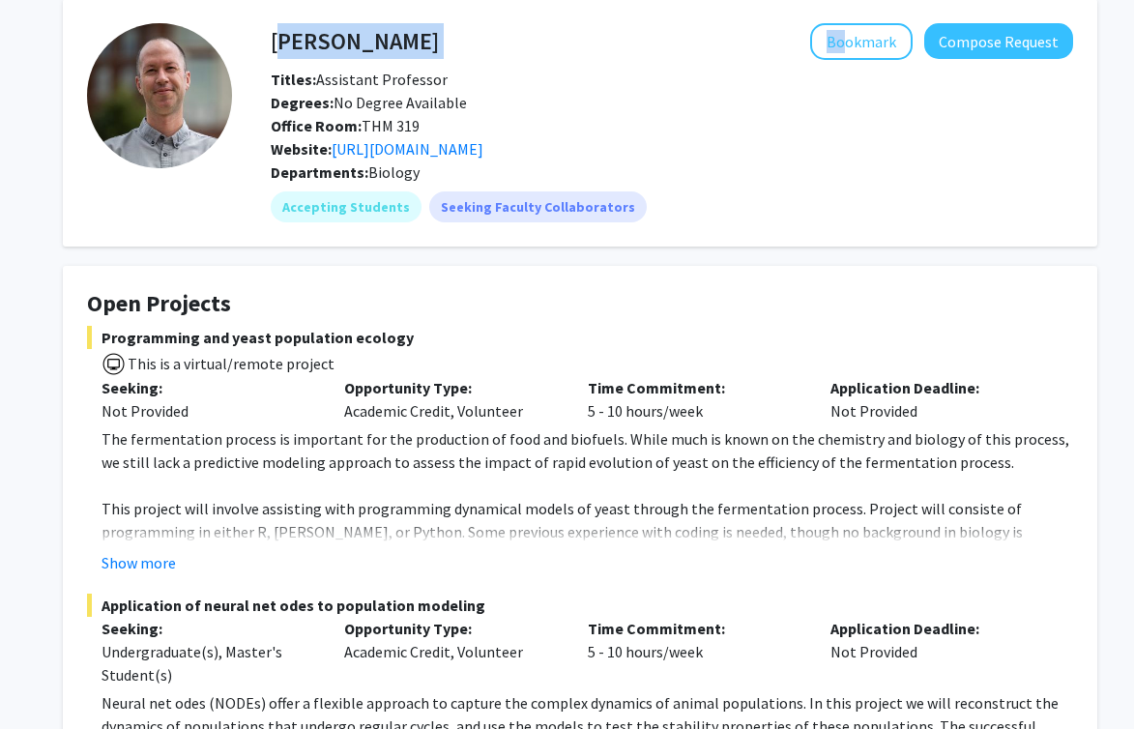
click at [271, 38] on h4 "Jake Ferguson" at bounding box center [355, 41] width 168 height 36
